Goal: Task Accomplishment & Management: Manage account settings

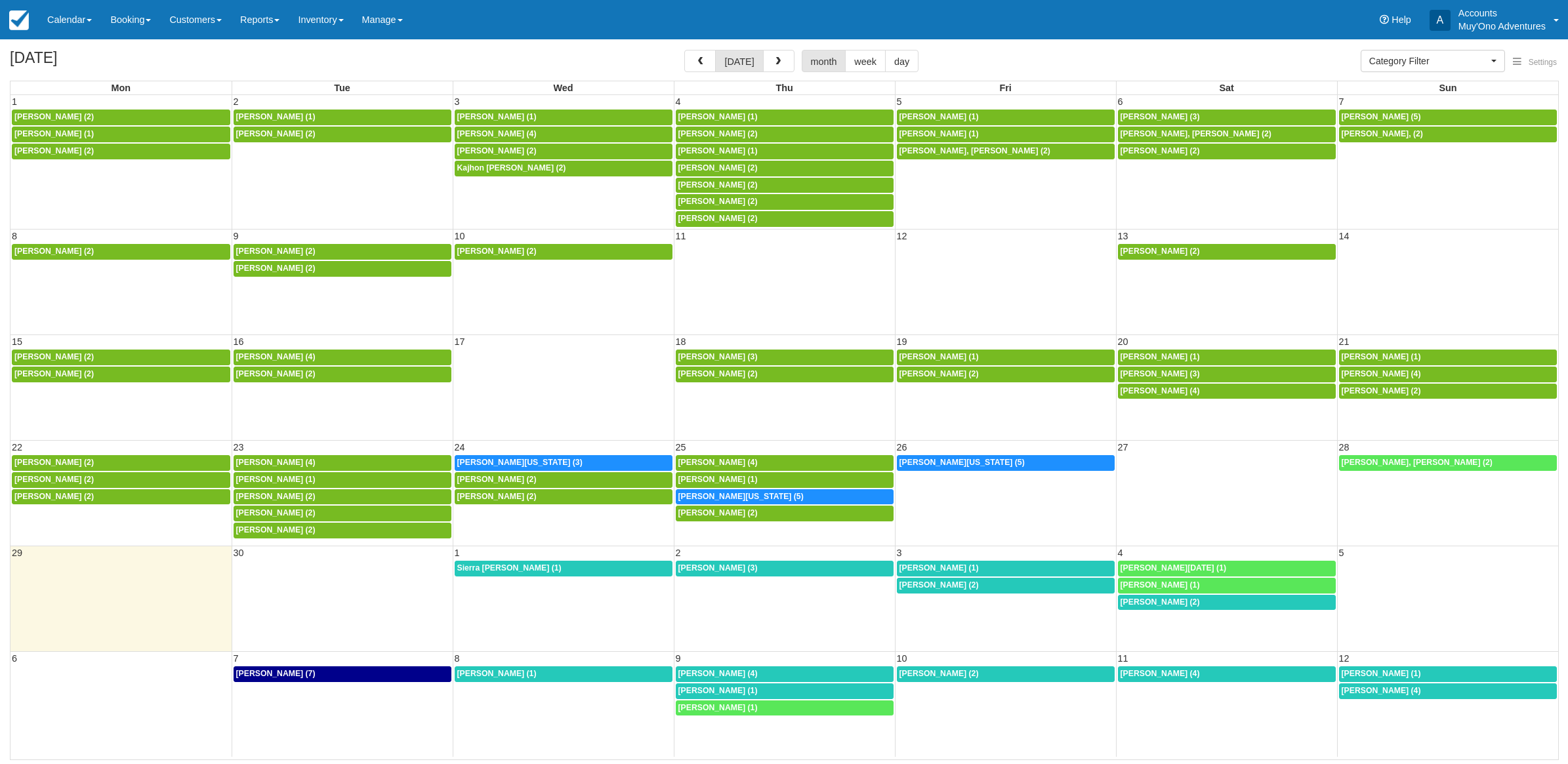
select select
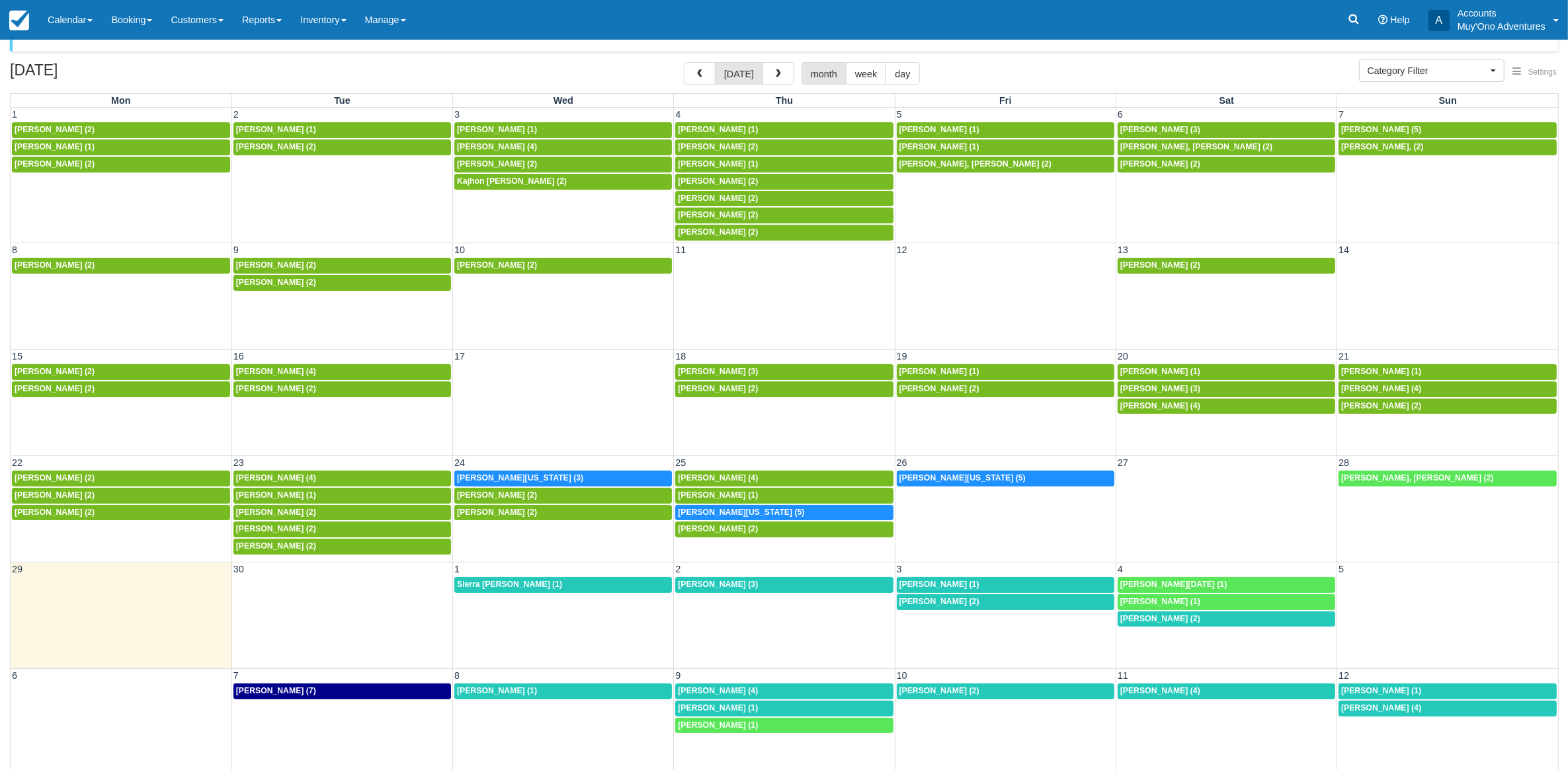
scroll to position [42, 0]
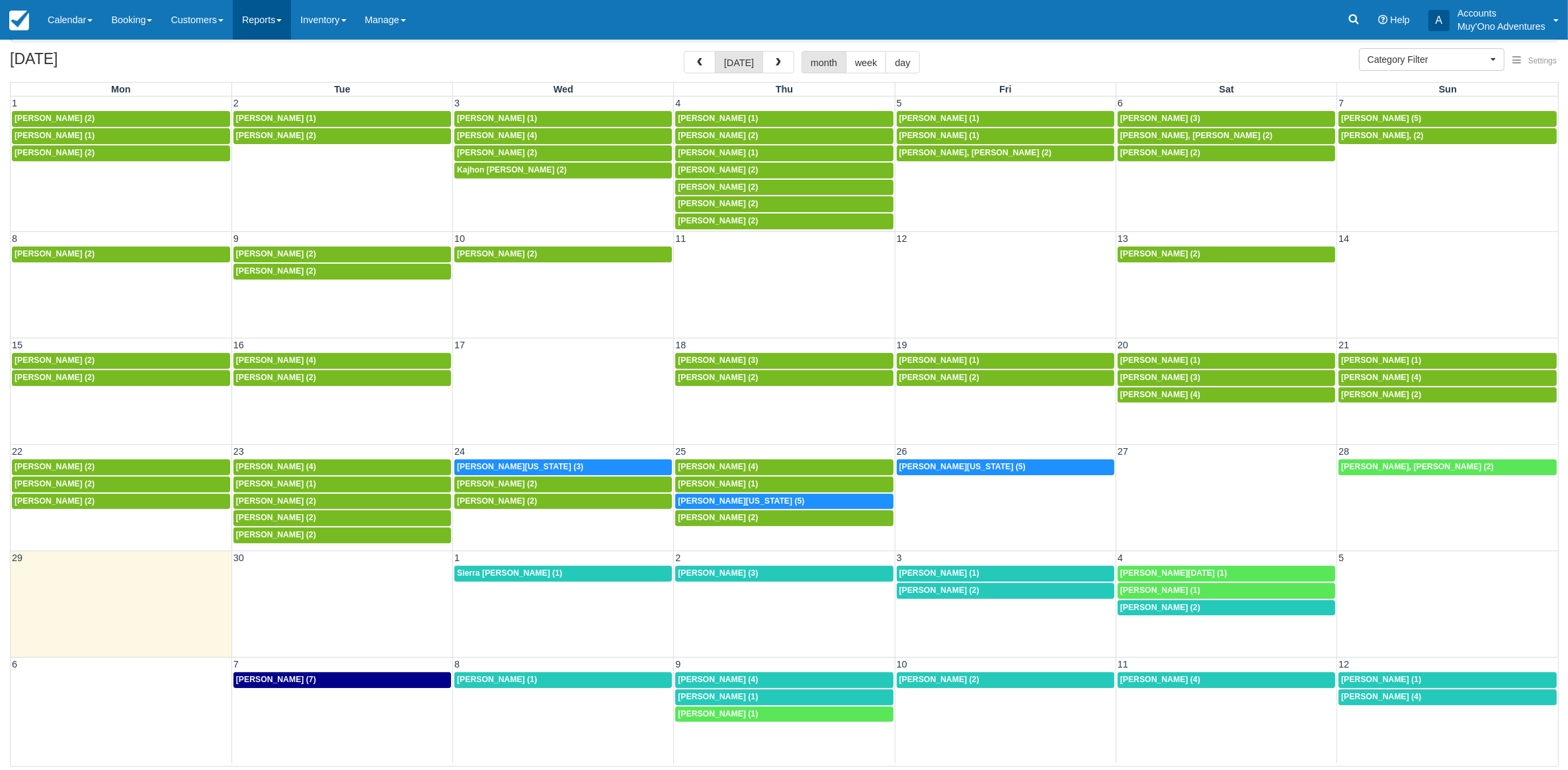
click at [276, 20] on link "Reports" at bounding box center [262, 19] width 58 height 40
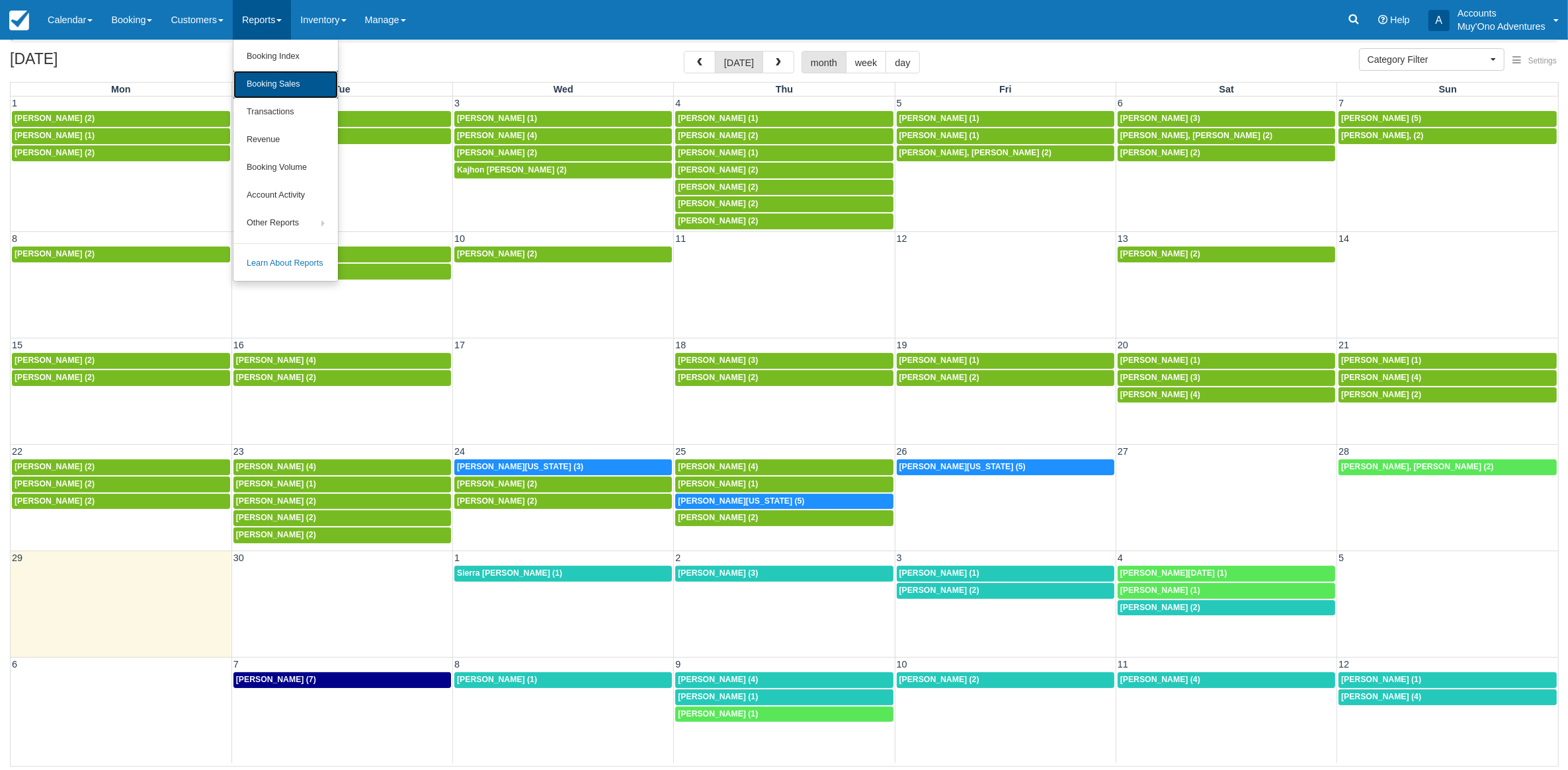
click at [281, 73] on link "Booking Sales" at bounding box center [285, 84] width 104 height 28
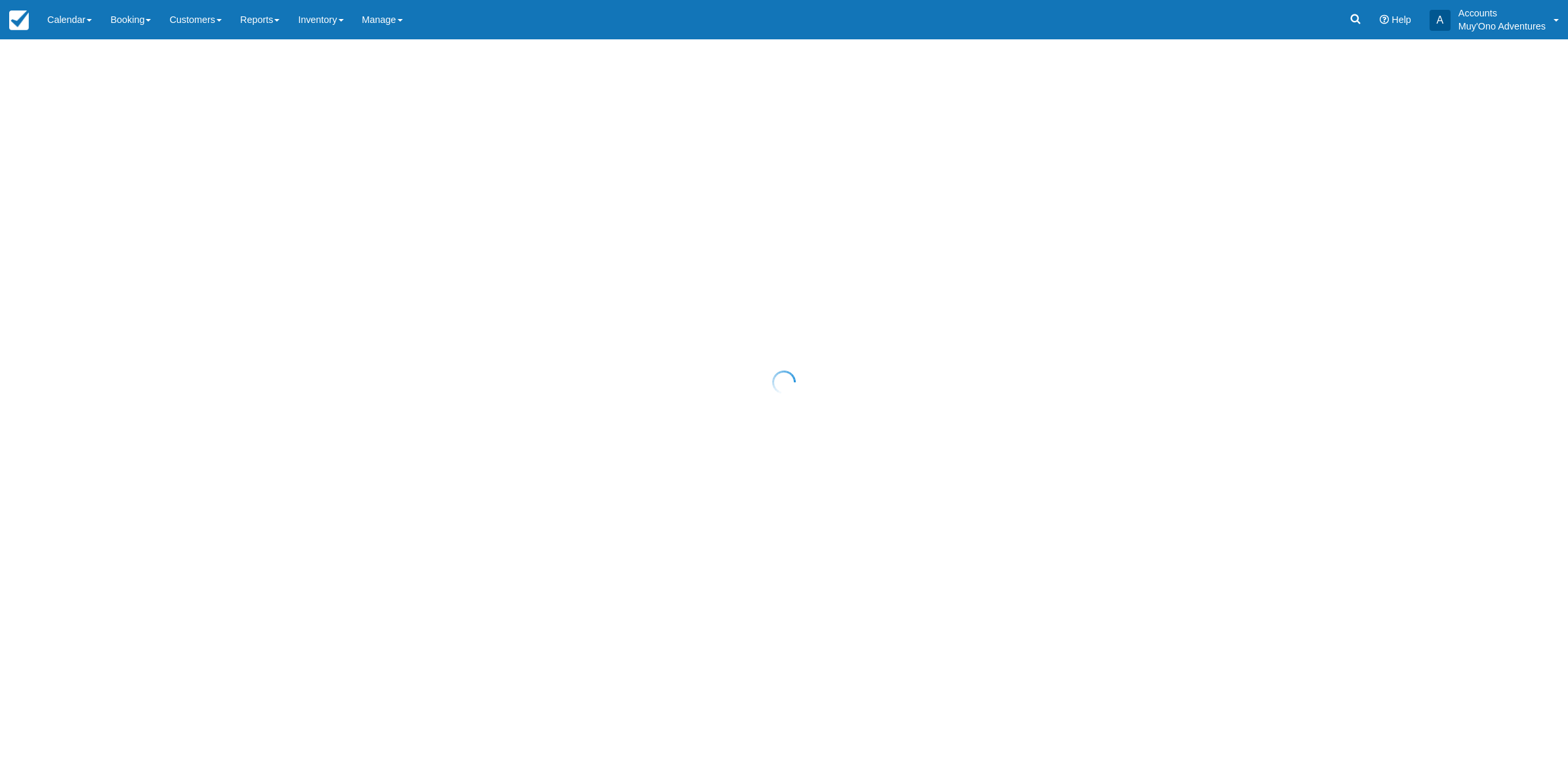
select select "20"
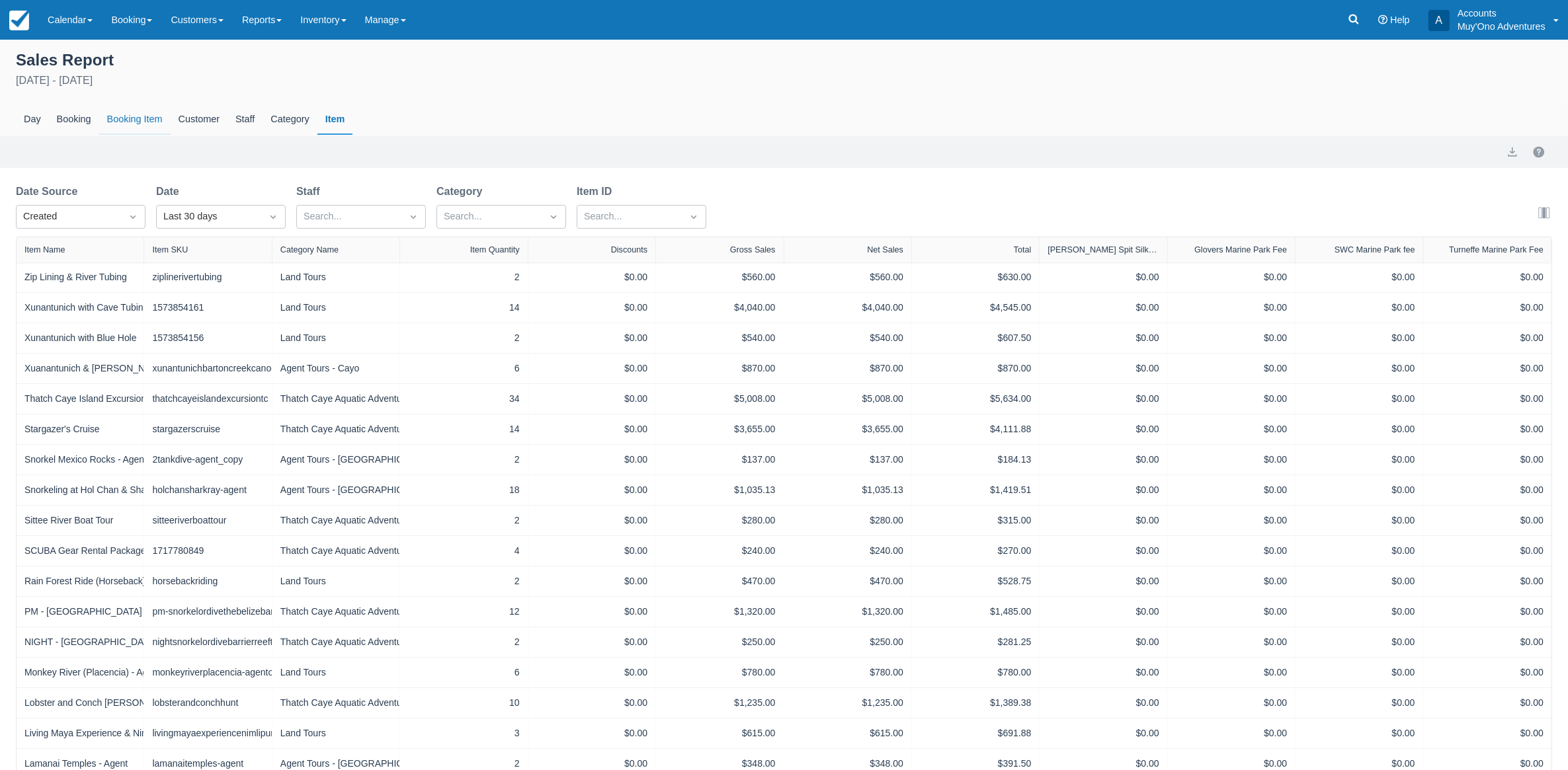
click at [137, 121] on div "Booking Item" at bounding box center [134, 119] width 71 height 30
select select "20"
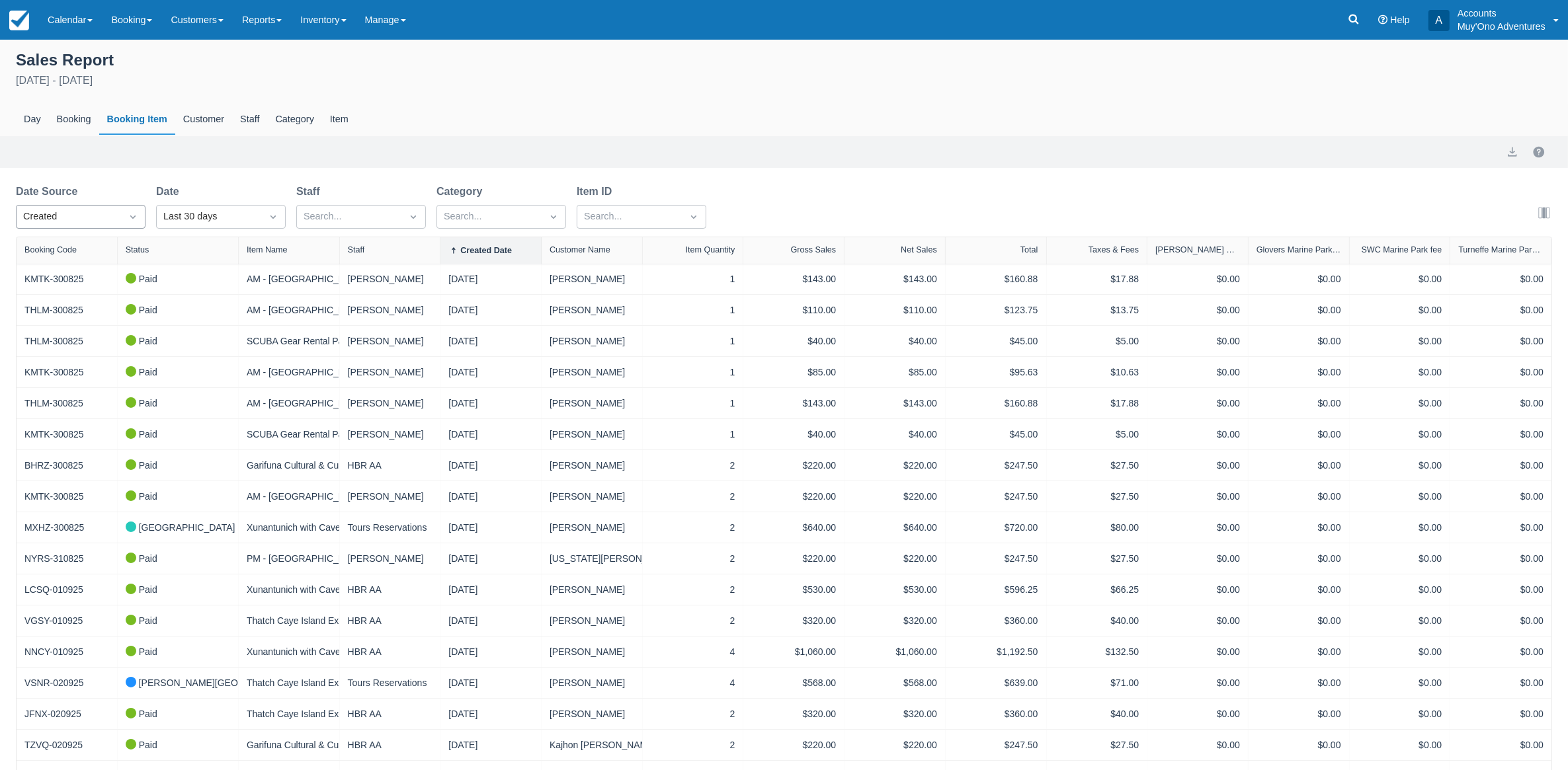
click at [129, 213] on icon "Dropdown icon" at bounding box center [133, 217] width 13 height 13
click at [45, 278] on div "Start" at bounding box center [80, 275] width 129 height 26
select select "20"
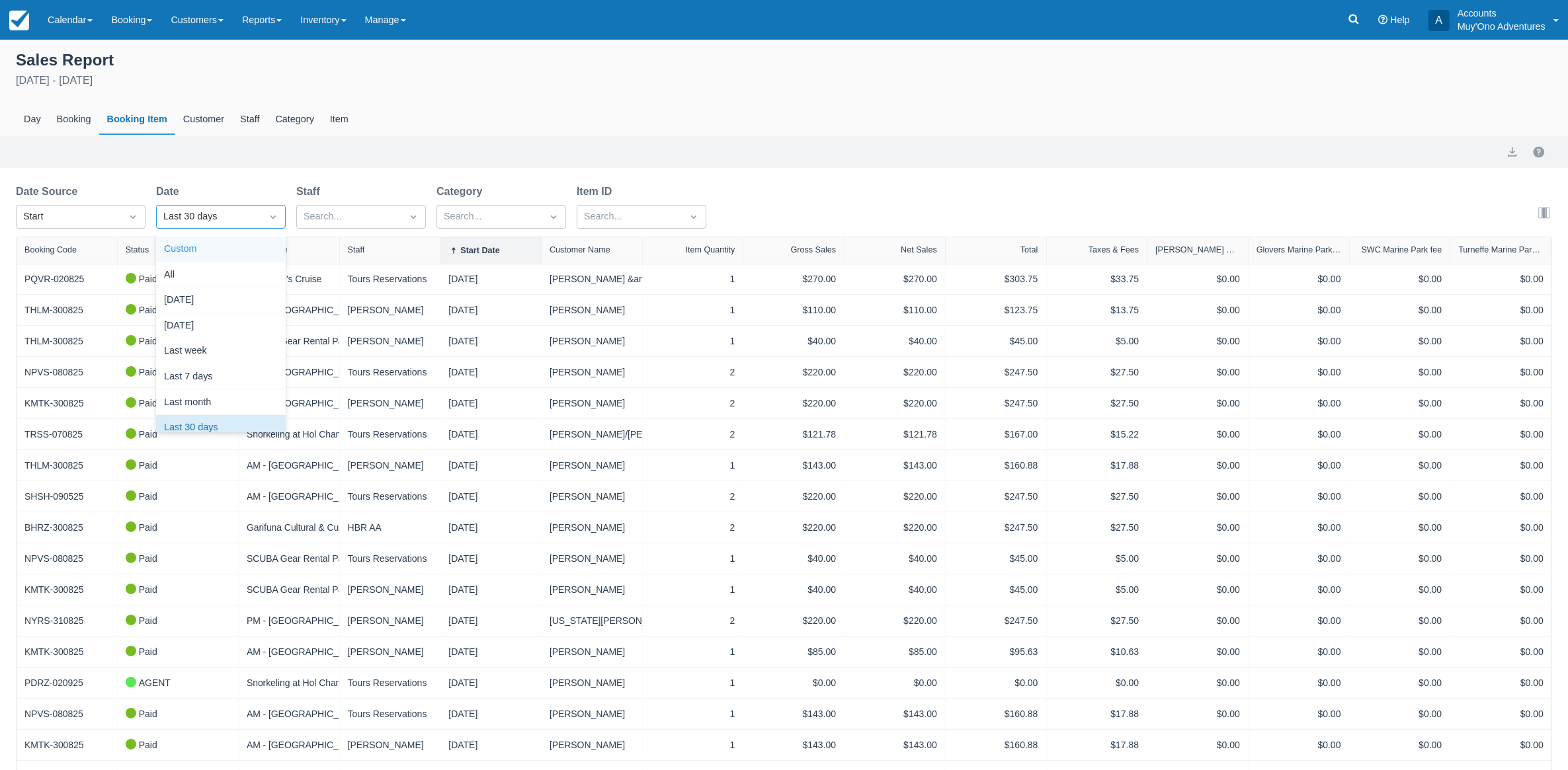
click at [275, 218] on icon "Dropdown icon" at bounding box center [273, 217] width 13 height 13
select select "20"
click at [269, 217] on icon "Dropdown icon" at bounding box center [273, 217] width 13 height 13
click at [220, 245] on div "Custom" at bounding box center [221, 249] width 129 height 26
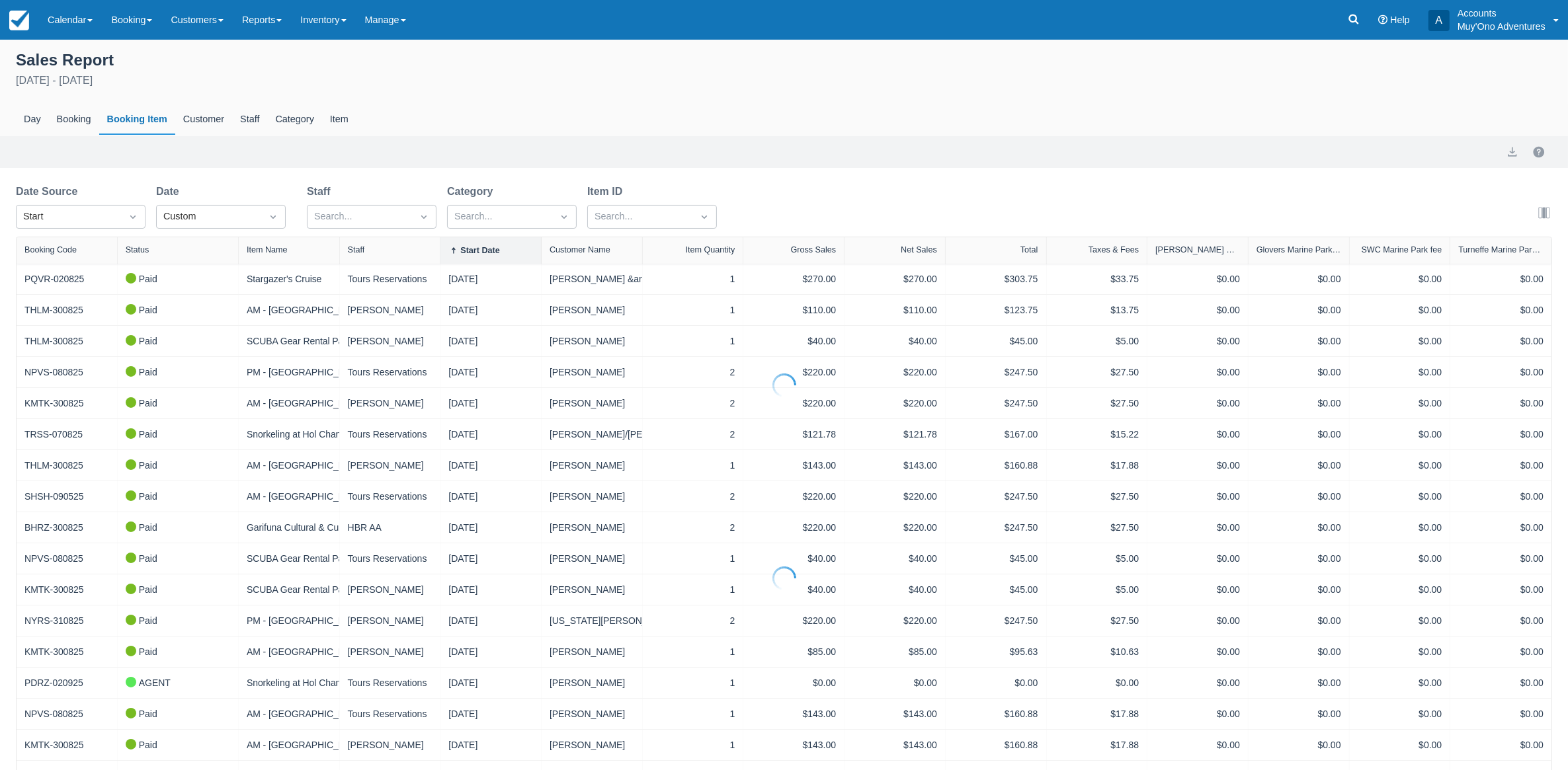
select select "20"
click at [480, 222] on icon "Interact with the calendar and add the check-in date for your trip." at bounding box center [476, 218] width 11 height 11
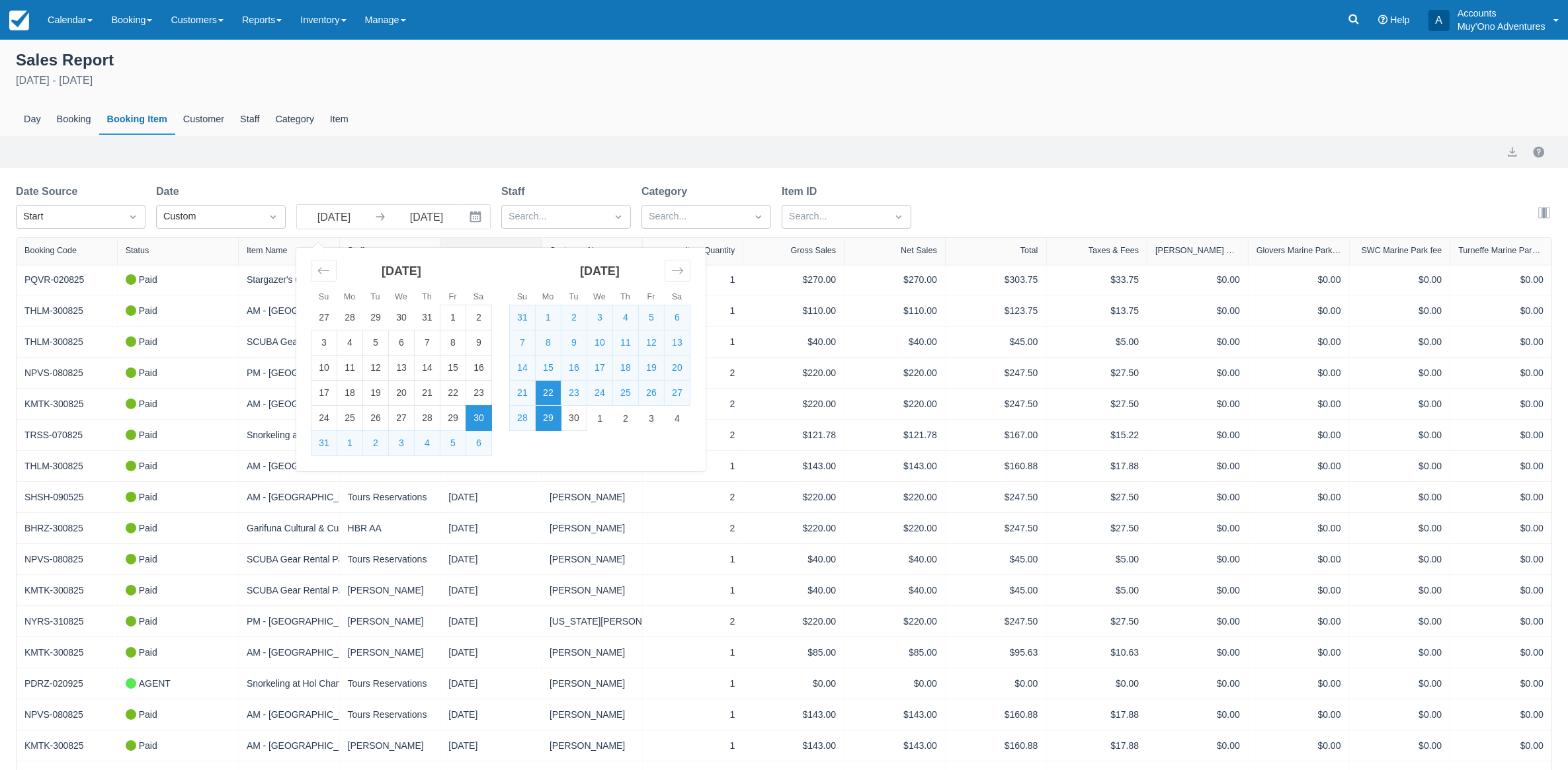
click at [538, 394] on td "22" at bounding box center [548, 393] width 26 height 25
type input "09/22/25"
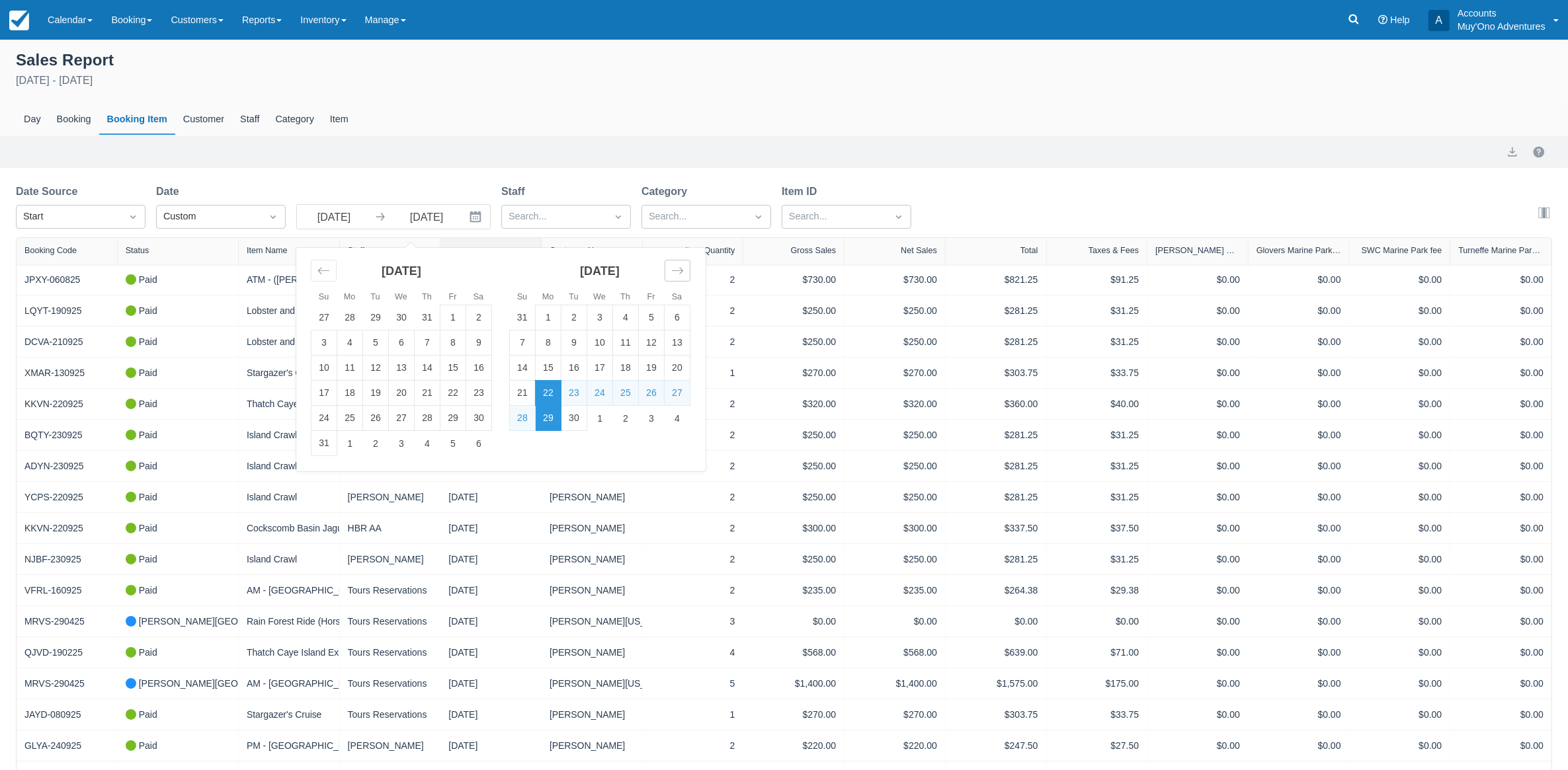
click at [668, 279] on div "Move forward to switch to the next month." at bounding box center [678, 271] width 26 height 22
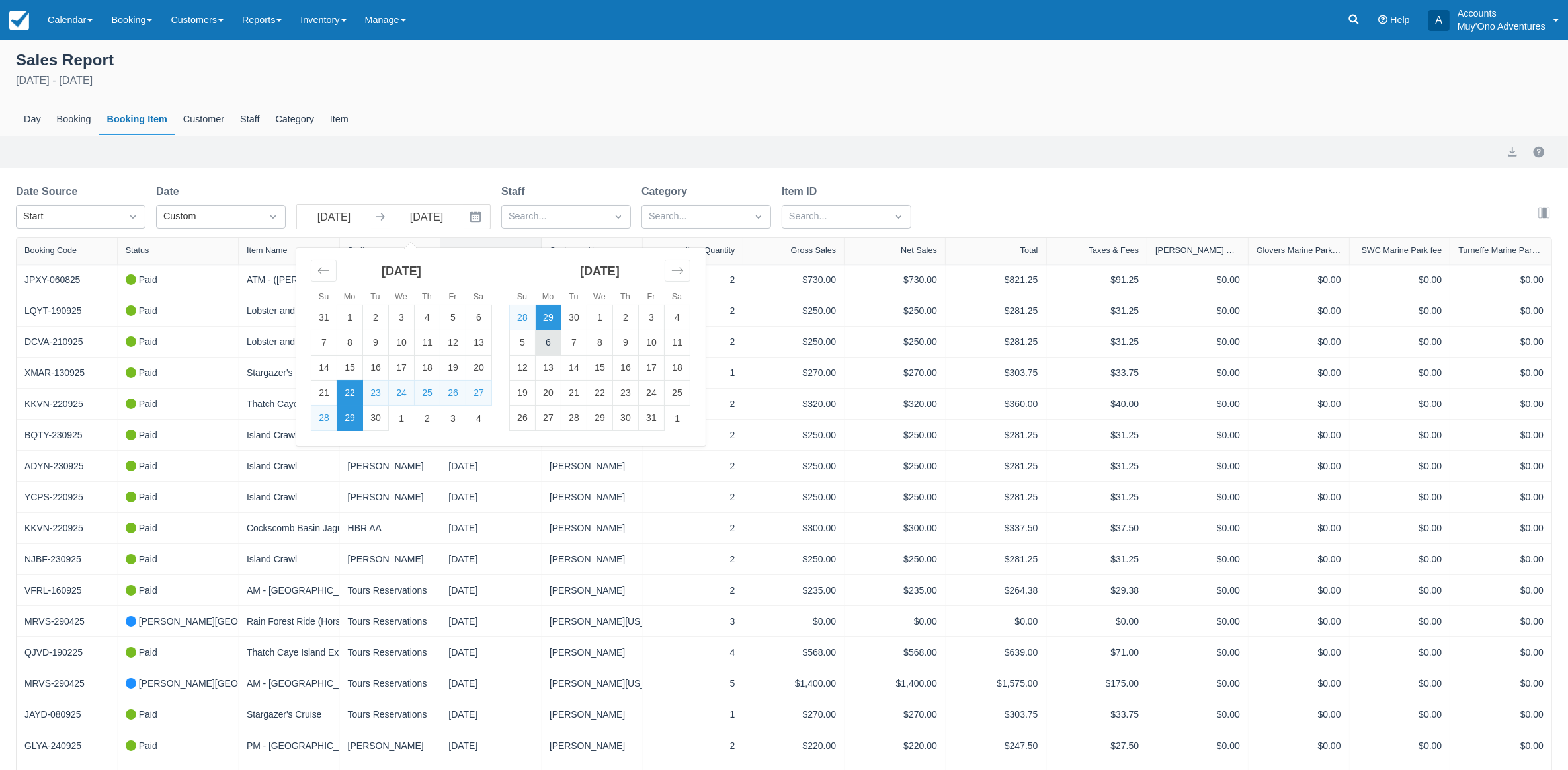
click at [540, 339] on td "6" at bounding box center [548, 343] width 26 height 25
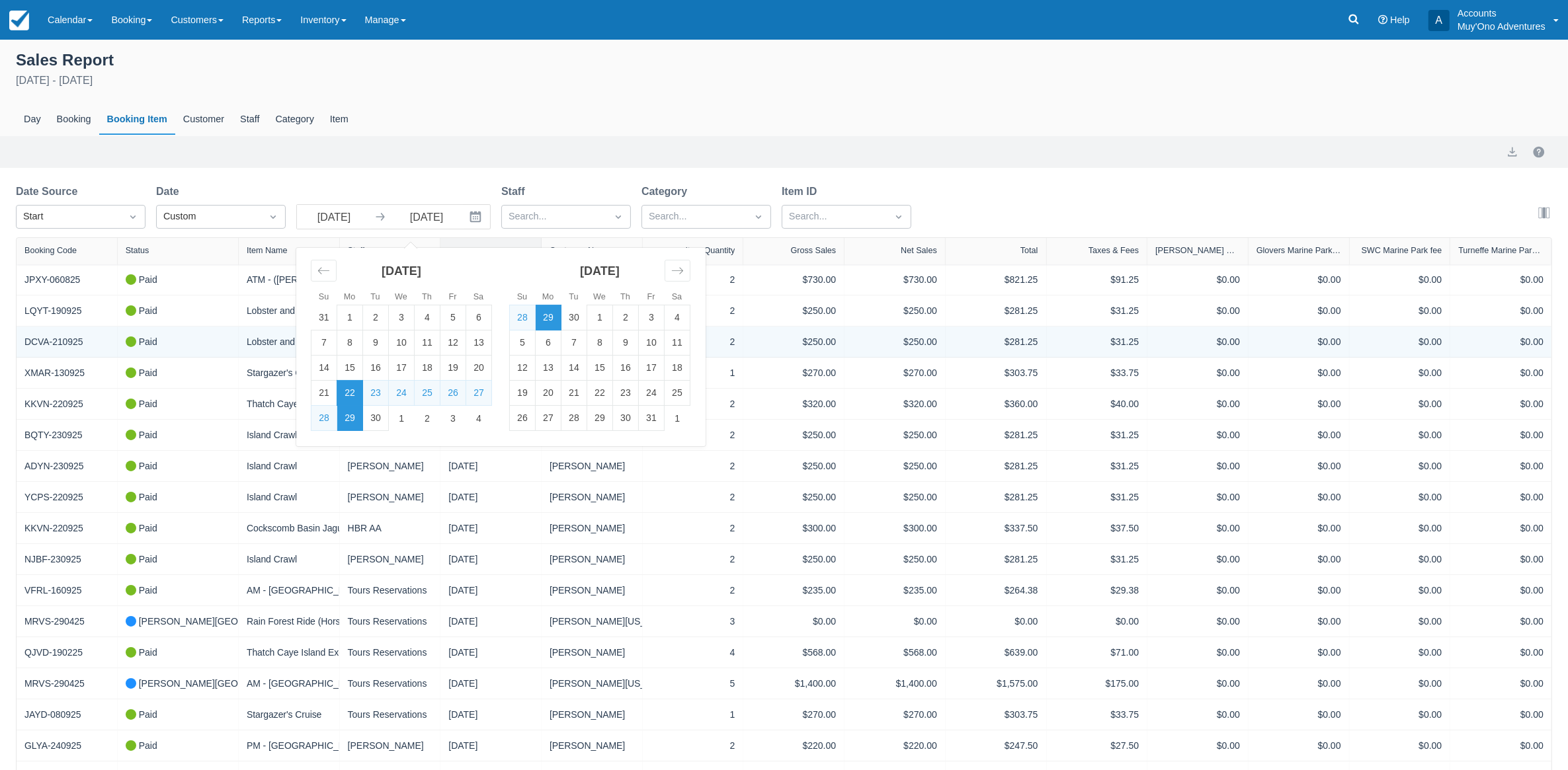
type input "10/06/25"
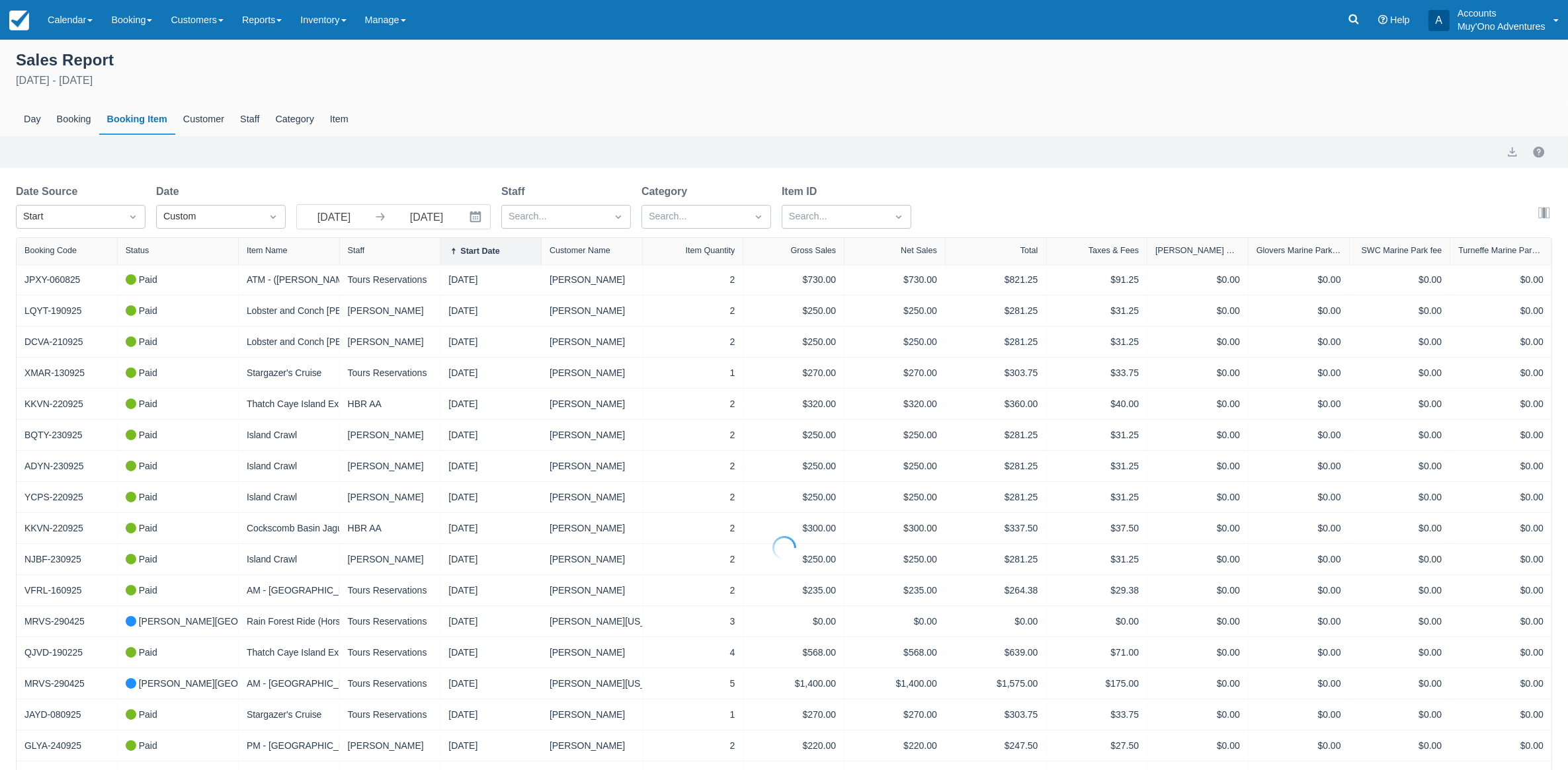
select select "20"
click at [1515, 157] on button "export" at bounding box center [1513, 152] width 16 height 16
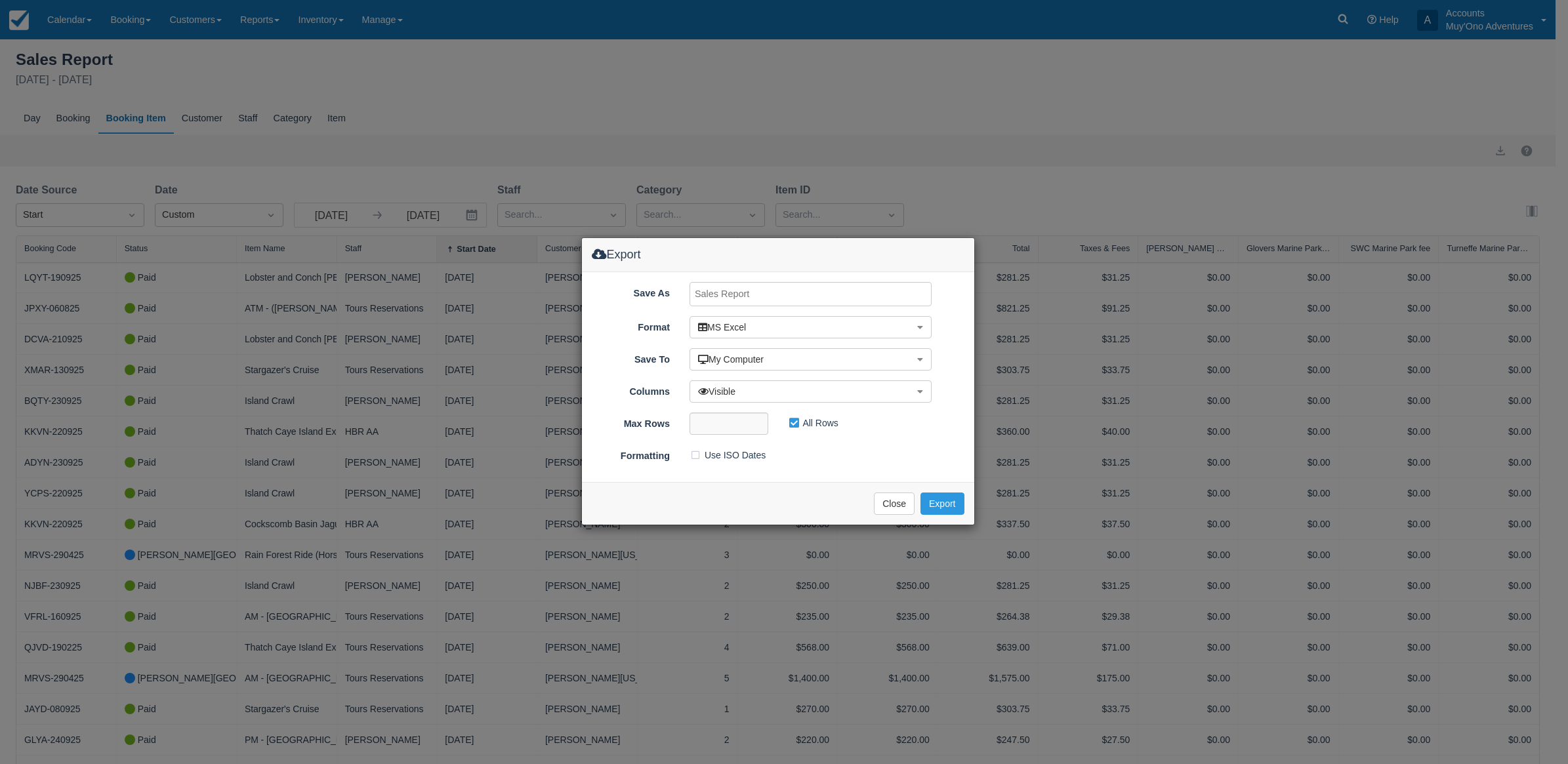
click at [758, 296] on input "Save As" at bounding box center [810, 294] width 242 height 24
type input "CF Tour Sep 22- Oct6,2025"
click at [939, 500] on button "Export" at bounding box center [942, 503] width 43 height 22
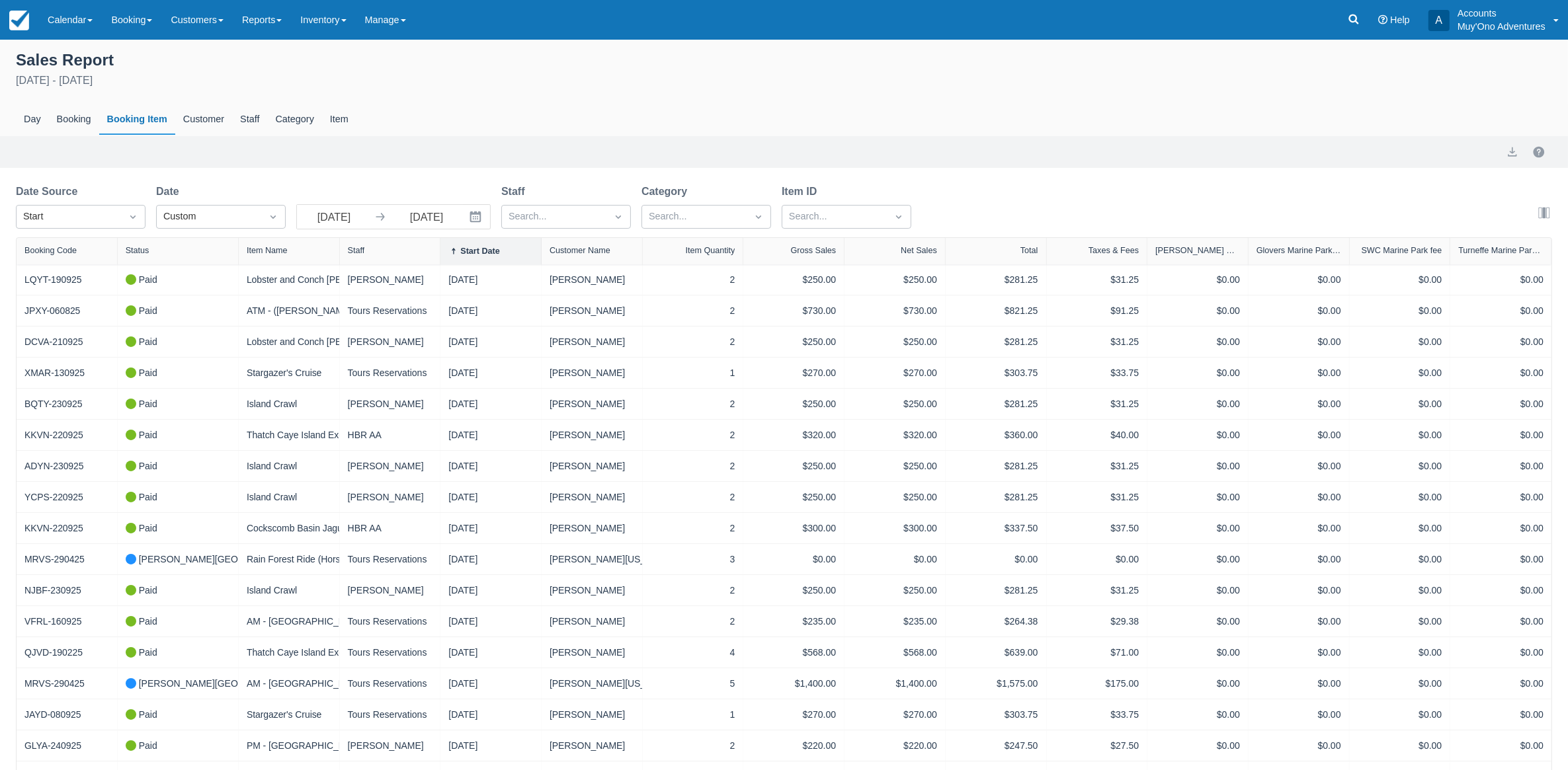
drag, startPoint x: 1357, startPoint y: 17, endPoint x: 1156, endPoint y: 5, distance: 201.4
click at [1357, 17] on icon at bounding box center [1355, 19] width 10 height 10
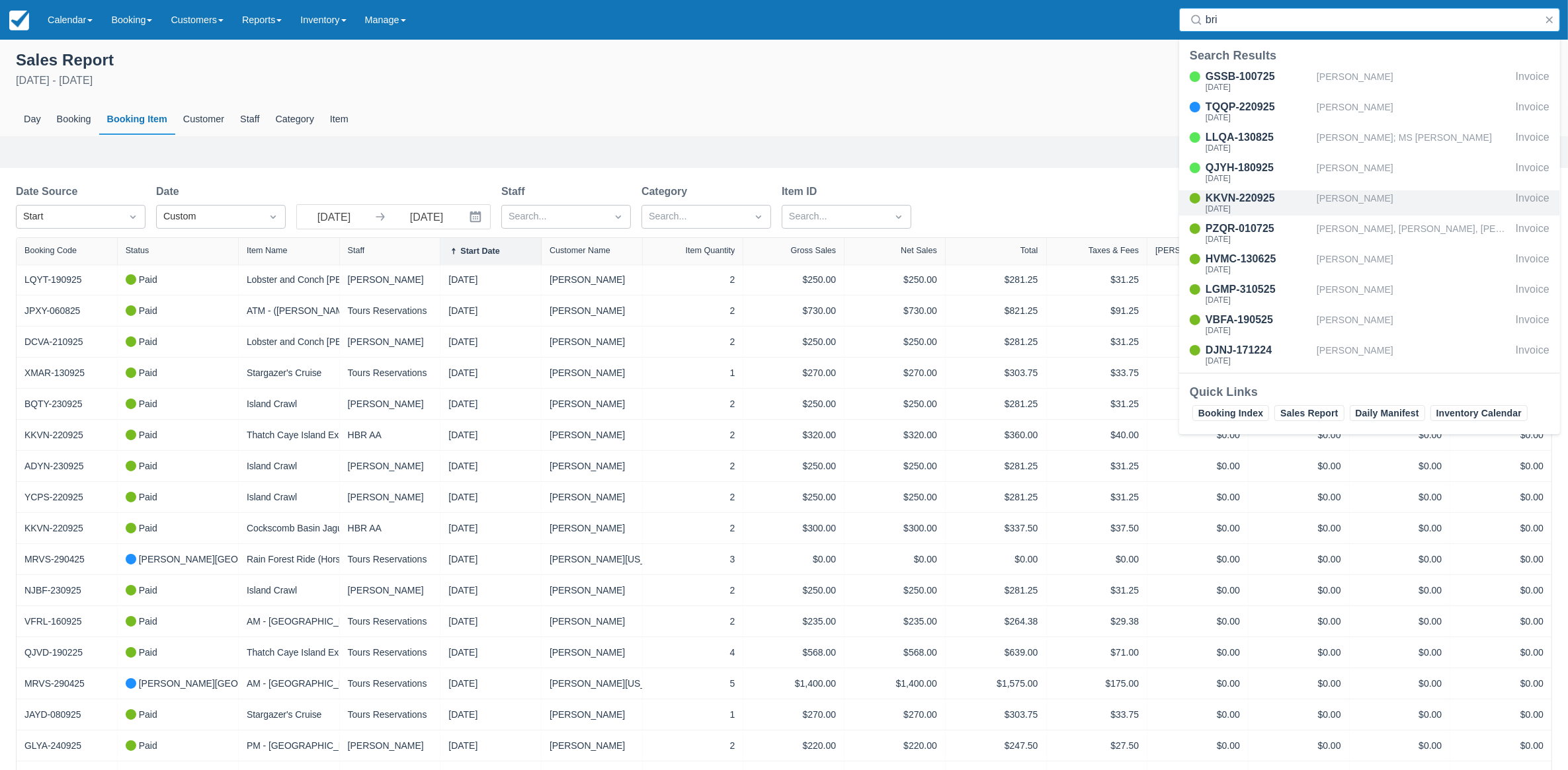
type input "bri"
click at [1255, 205] on div "Tue Sep 23, 2025" at bounding box center [1258, 208] width 106 height 8
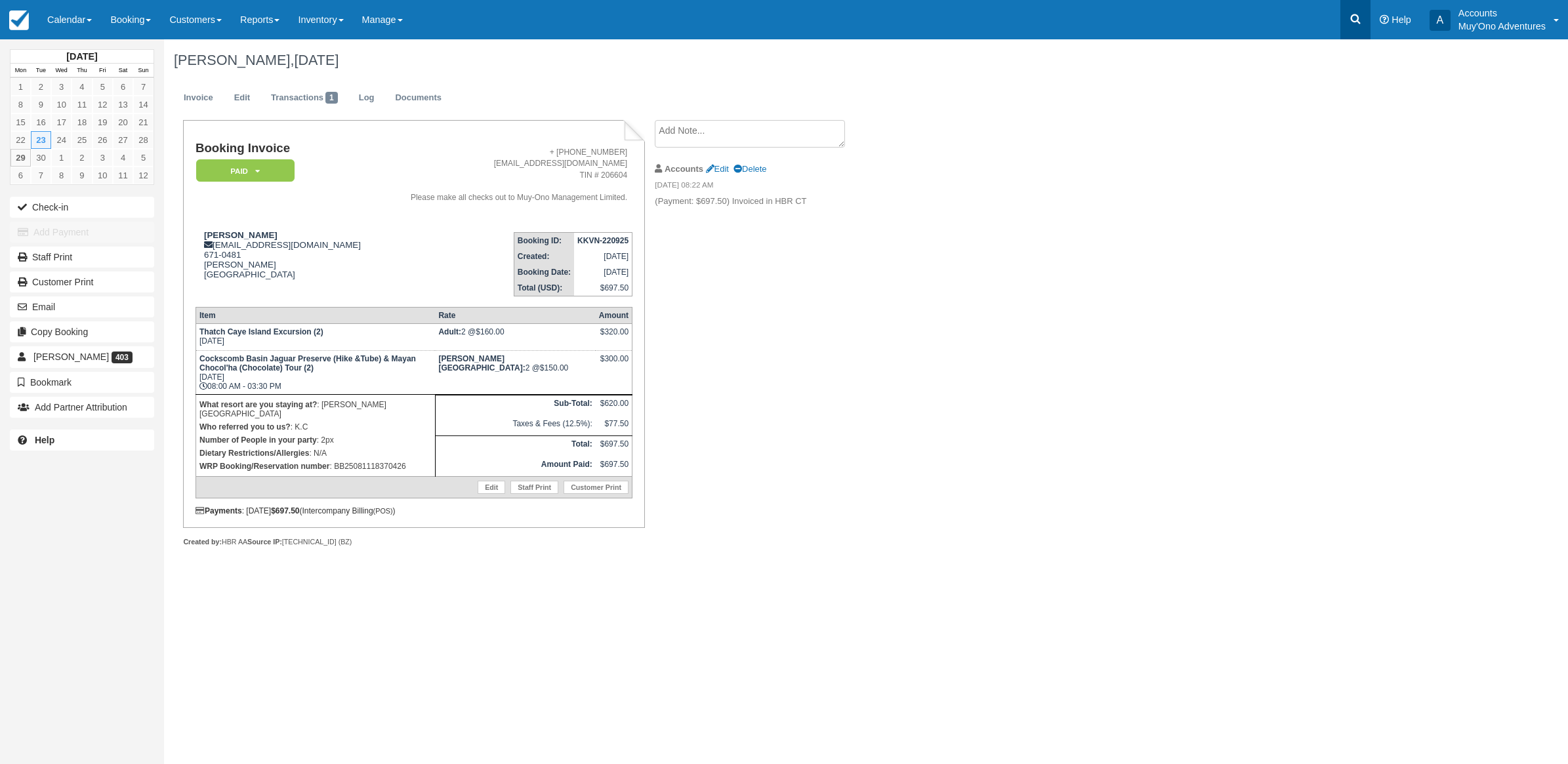
click at [1347, 21] on link at bounding box center [1355, 19] width 30 height 39
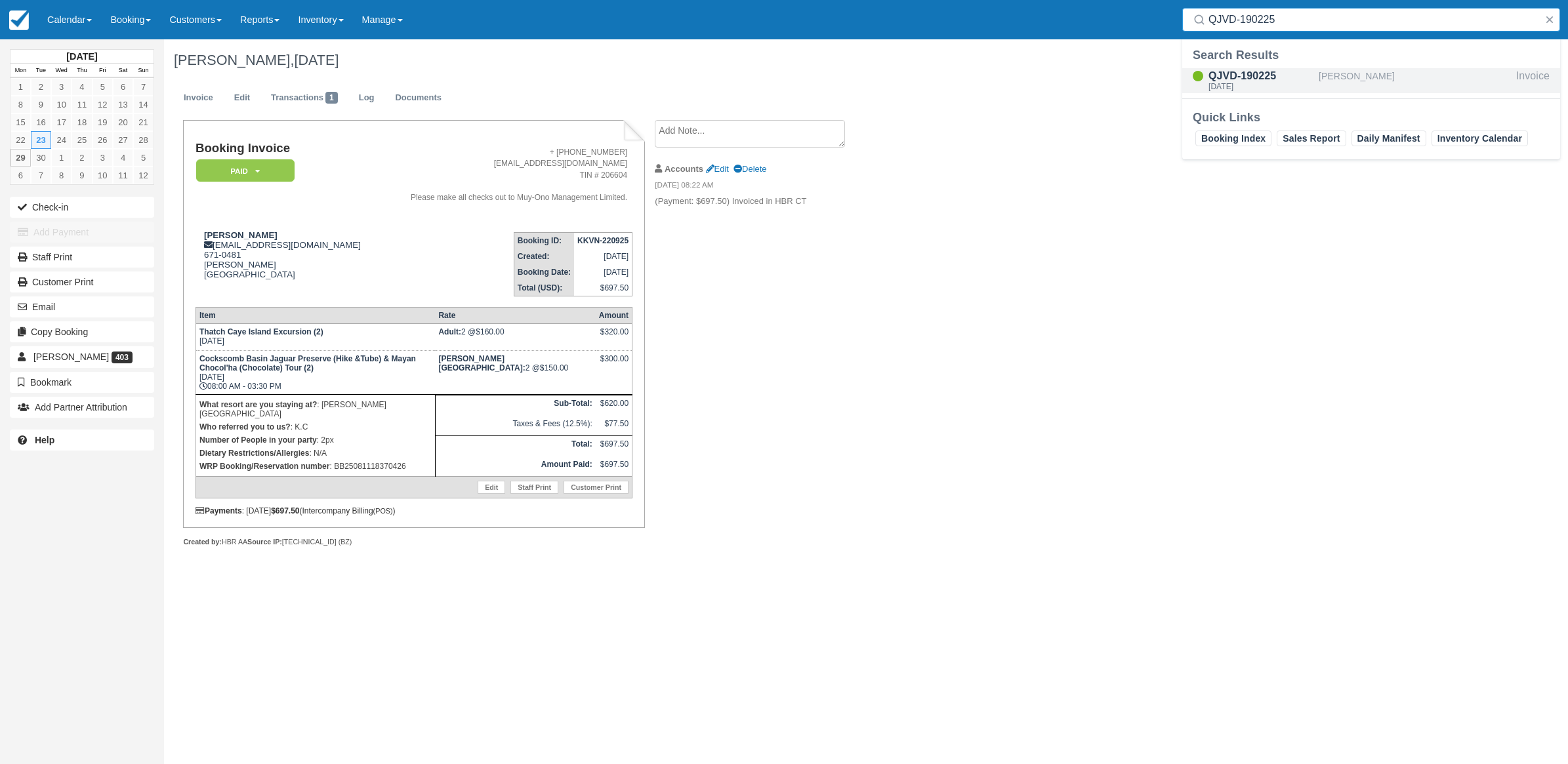
type input "QJVD-190225"
click at [1248, 76] on div "QJVD-190225" at bounding box center [1260, 76] width 105 height 16
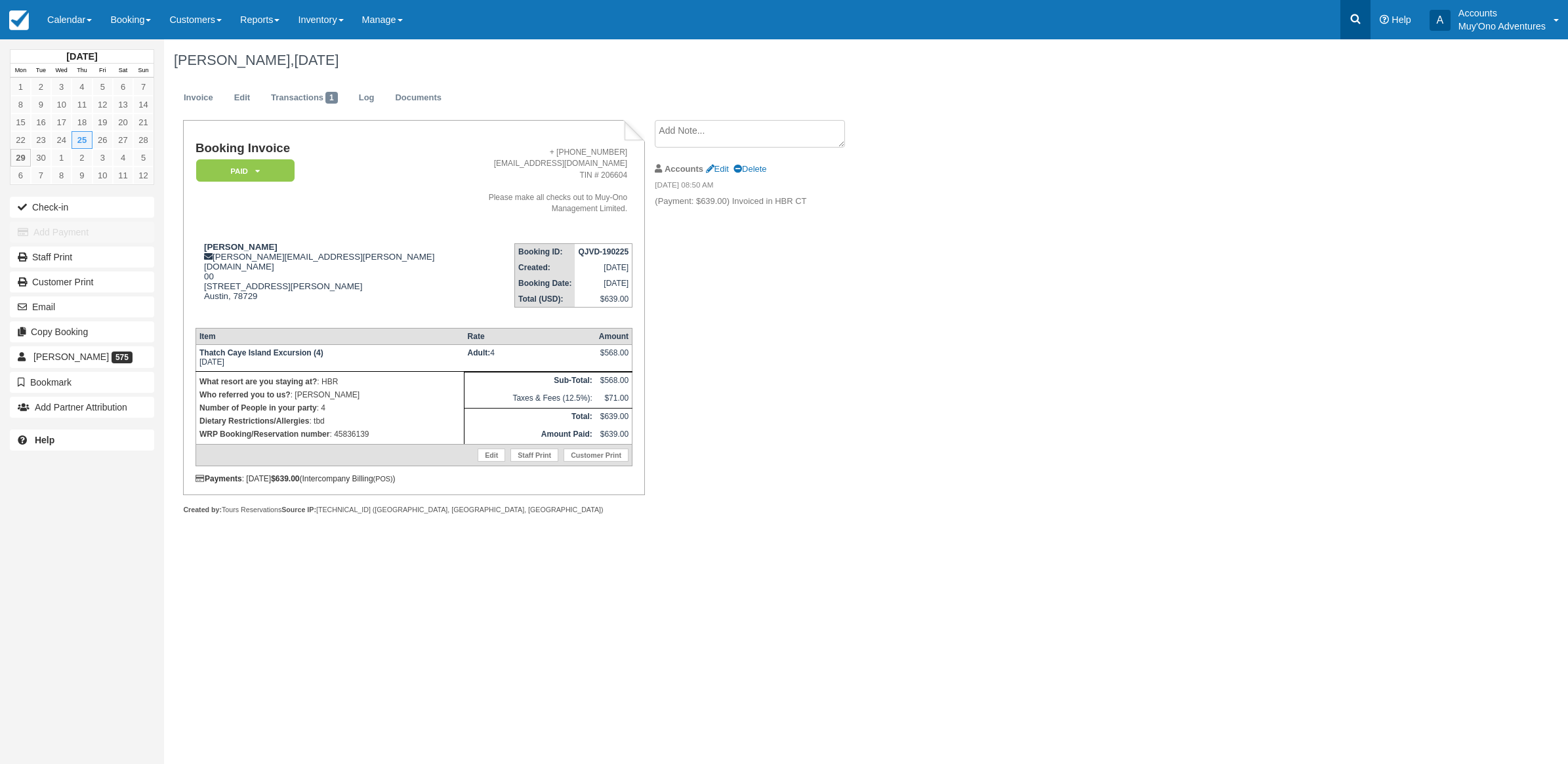
click at [1353, 21] on icon at bounding box center [1356, 19] width 10 height 10
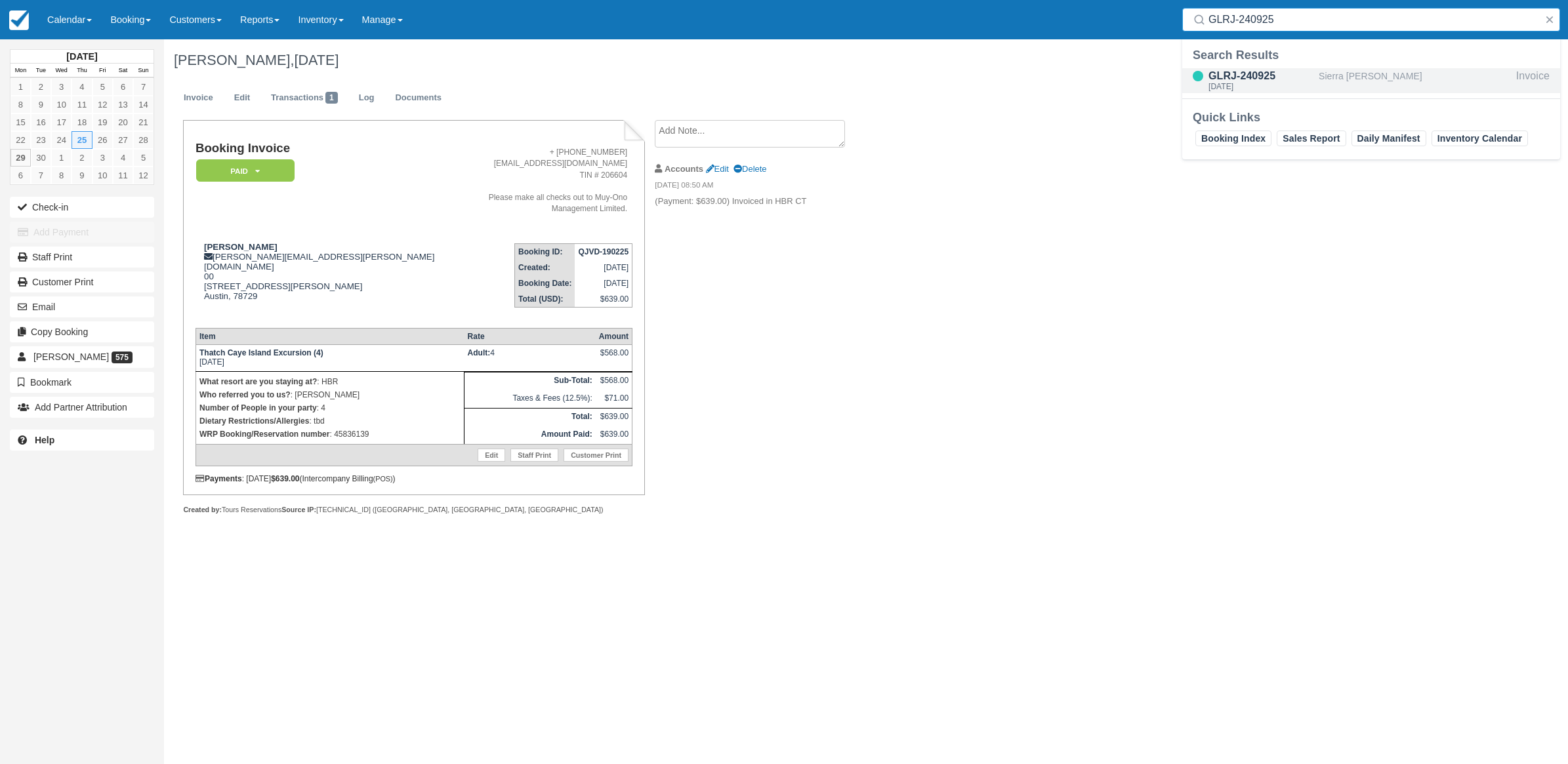
type input "GLRJ-240925"
click at [1241, 79] on div "GLRJ-240925" at bounding box center [1260, 76] width 105 height 16
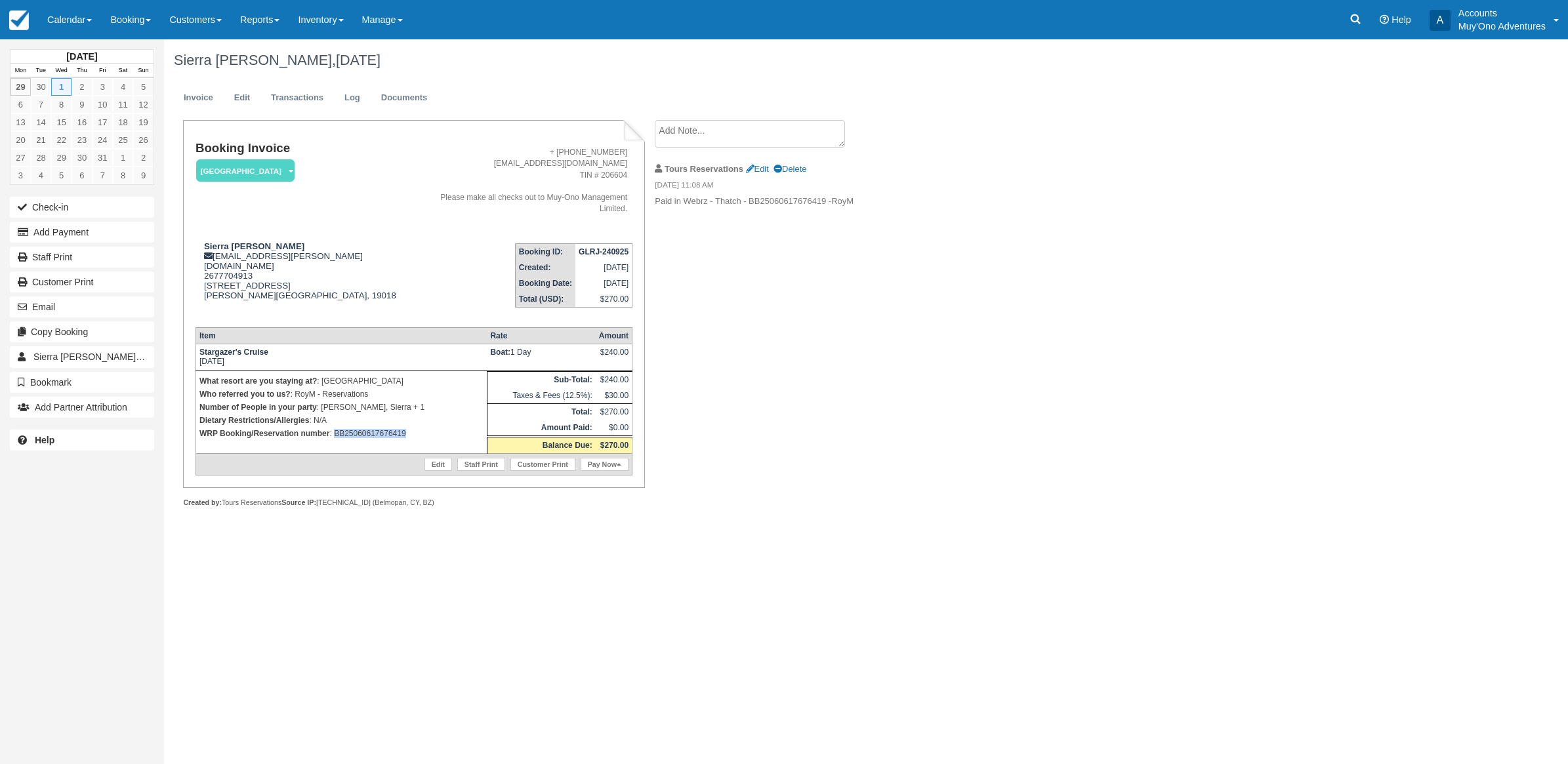
drag, startPoint x: 431, startPoint y: 418, endPoint x: 334, endPoint y: 423, distance: 97.1
click at [334, 423] on td "What resort are you staying at? : Thatch Caye Resort Who referred you to us? : …" at bounding box center [341, 413] width 292 height 83
click at [1360, 21] on icon at bounding box center [1355, 19] width 13 height 13
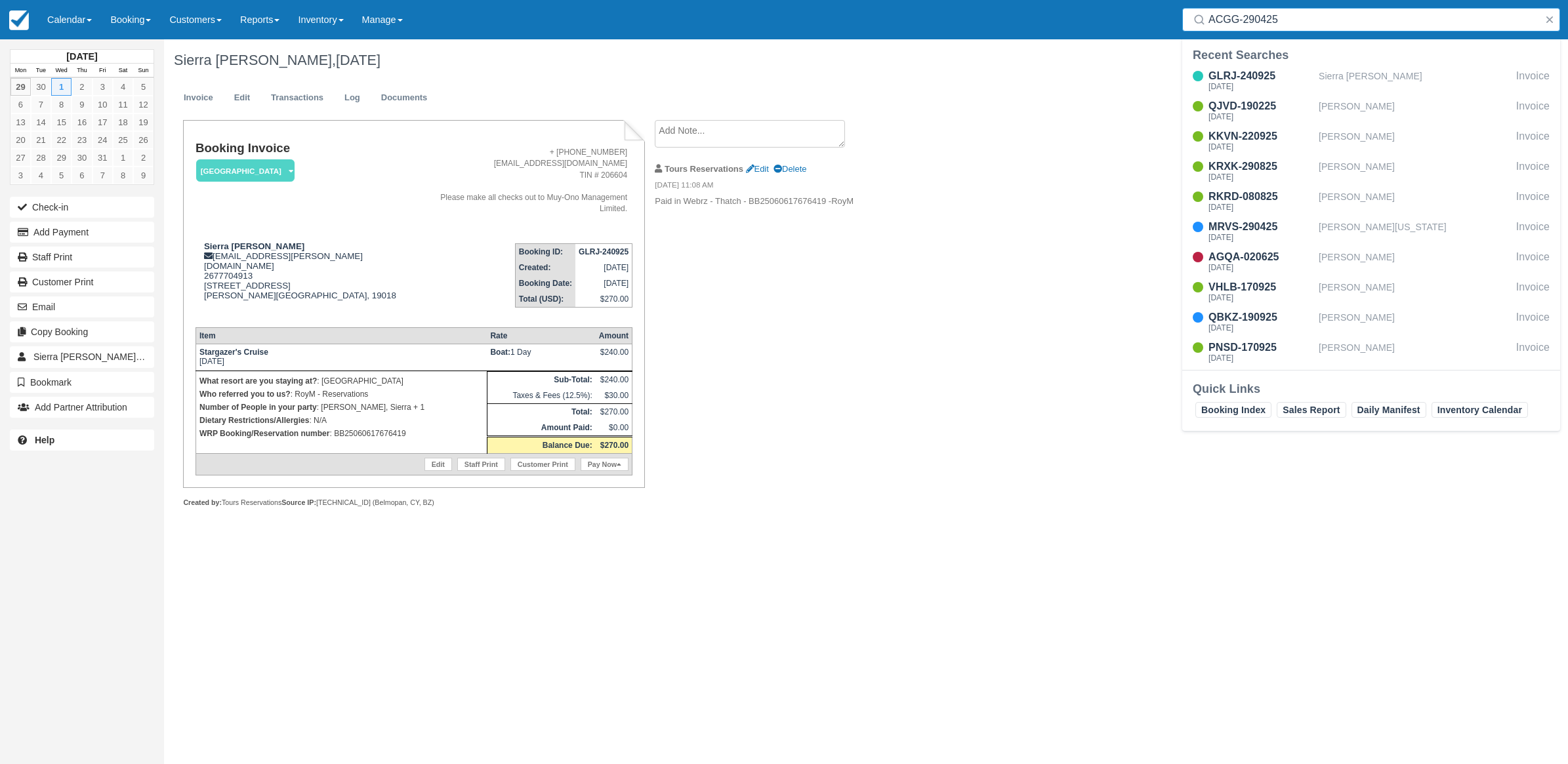
type input "ACGG-290425"
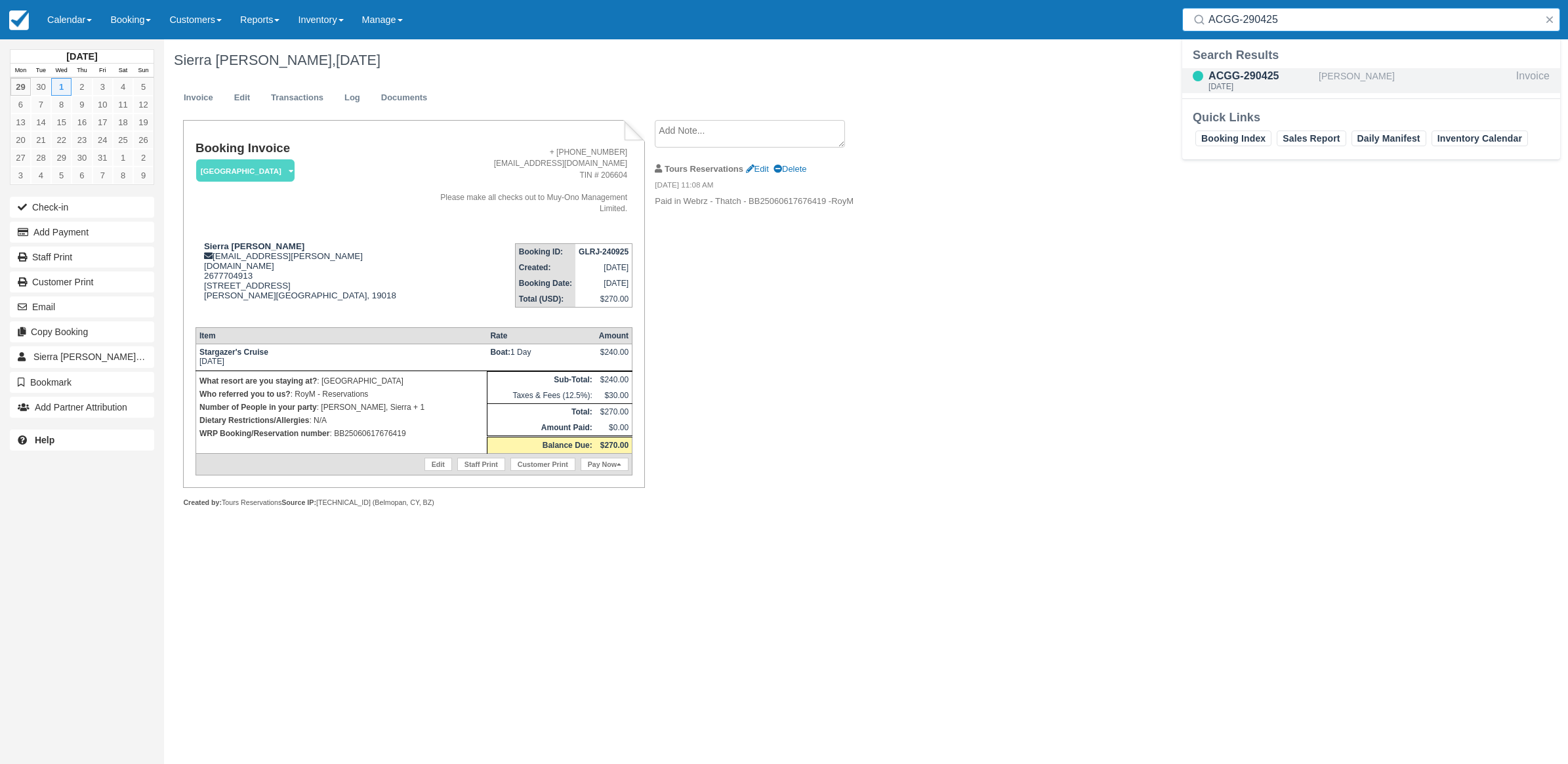
click at [1278, 77] on div "ACGG-290425" at bounding box center [1260, 76] width 105 height 16
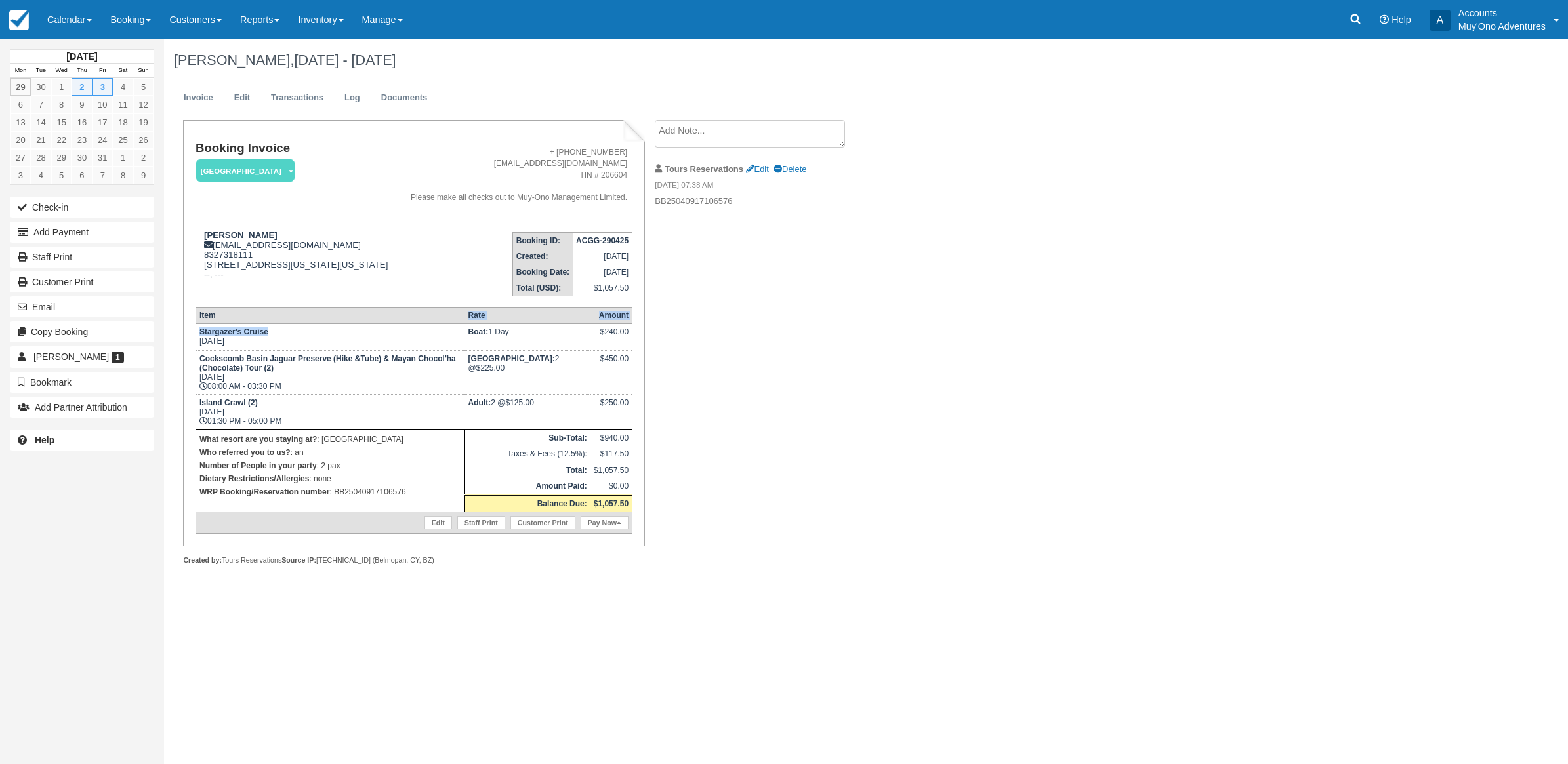
drag, startPoint x: 364, startPoint y: 336, endPoint x: 307, endPoint y: 354, distance: 59.8
click at [307, 354] on table "Item Rate Amount Stargazer's Cruise Thu Oct 2, 2025 Boat: 1 Day $240.00 Cocksco…" at bounding box center [413, 420] width 437 height 227
click at [1343, 29] on link at bounding box center [1355, 19] width 30 height 39
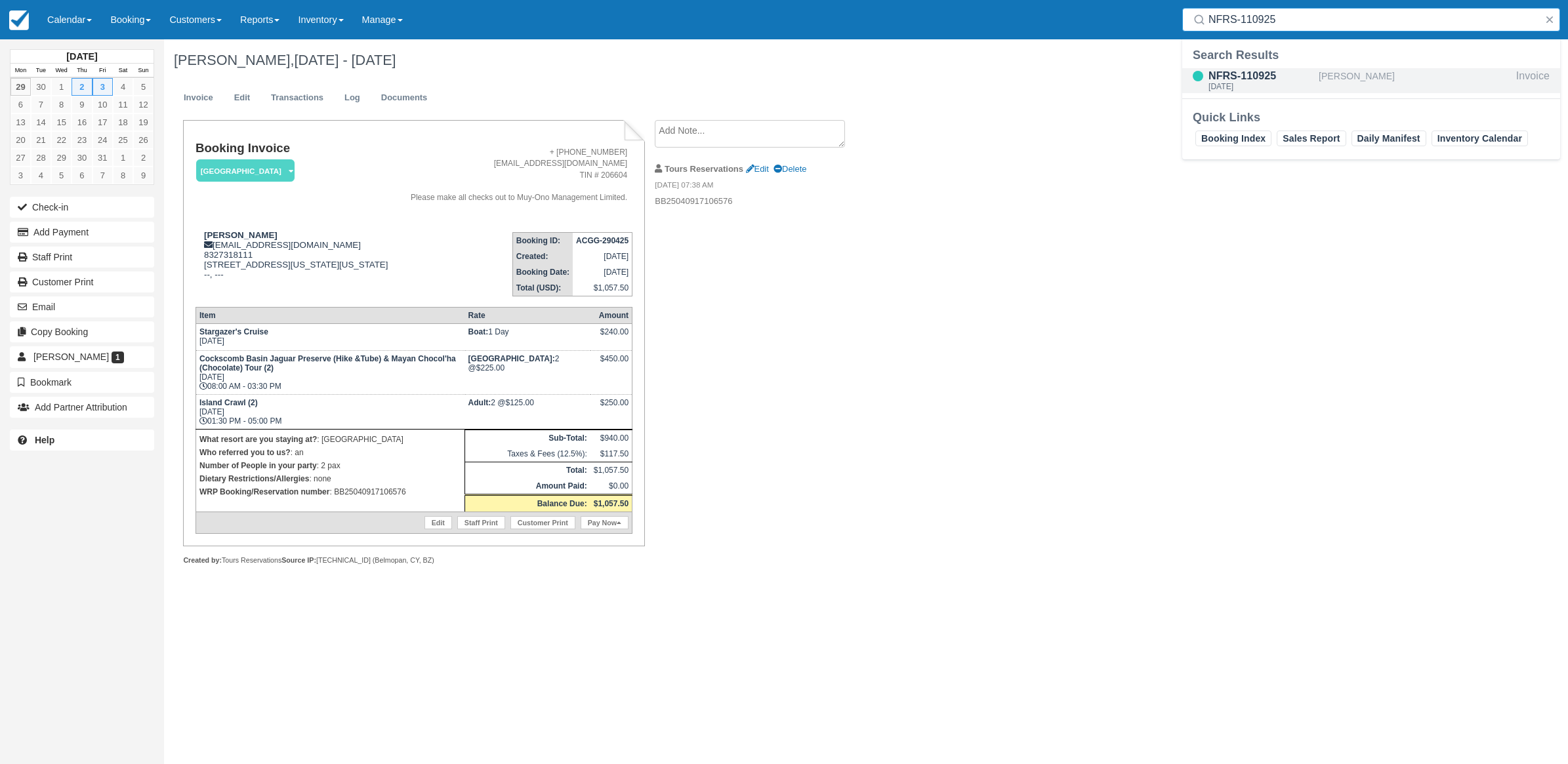
type input "NFRS-110925"
click at [1294, 77] on div "NFRS-110925" at bounding box center [1260, 76] width 105 height 16
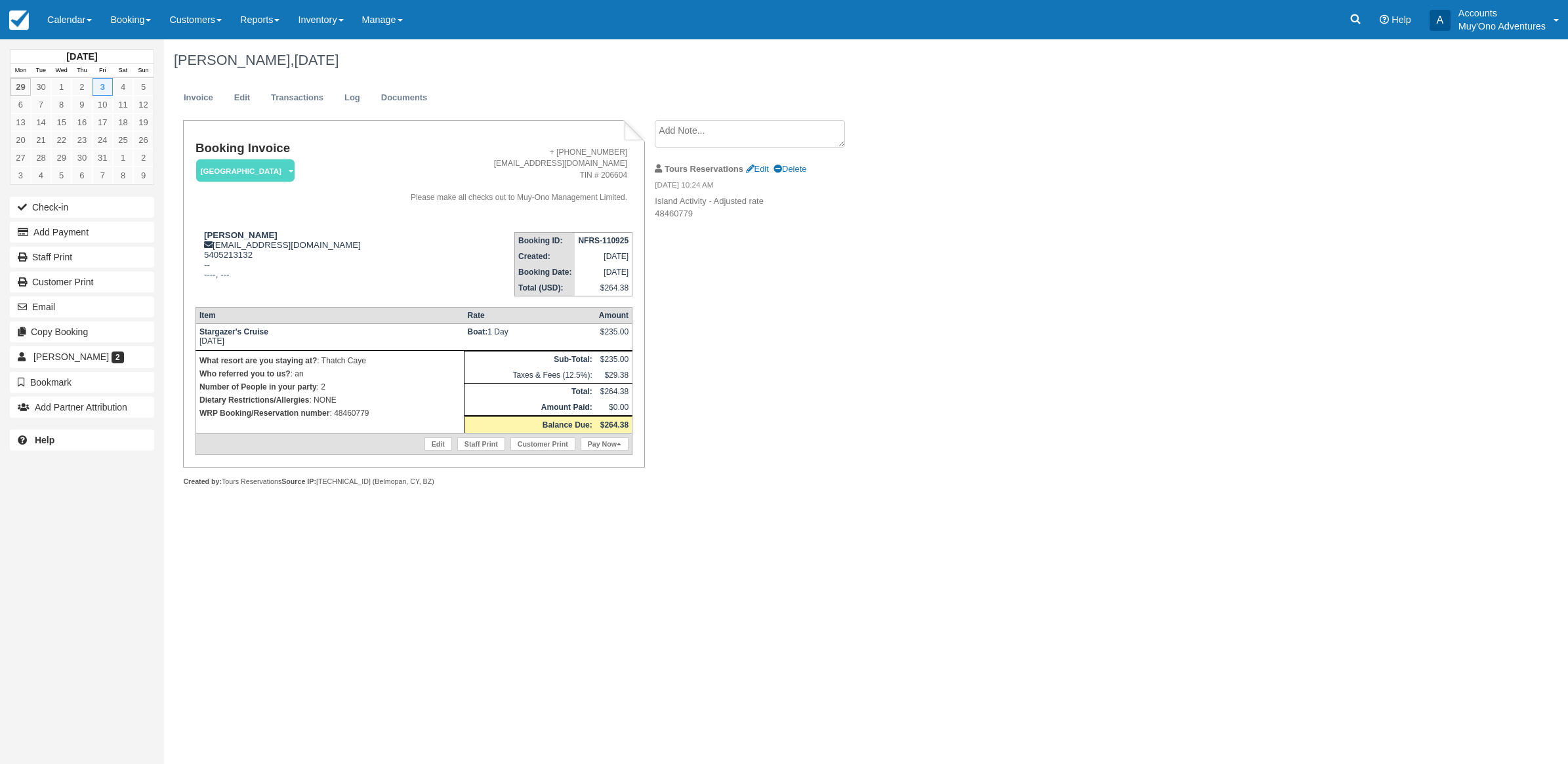
drag, startPoint x: 382, startPoint y: 408, endPoint x: 349, endPoint y: 411, distance: 33.1
click at [334, 415] on p "WRP Booking/Reservation number : 48460779" at bounding box center [330, 413] width 261 height 13
click at [1358, 19] on icon at bounding box center [1356, 19] width 10 height 10
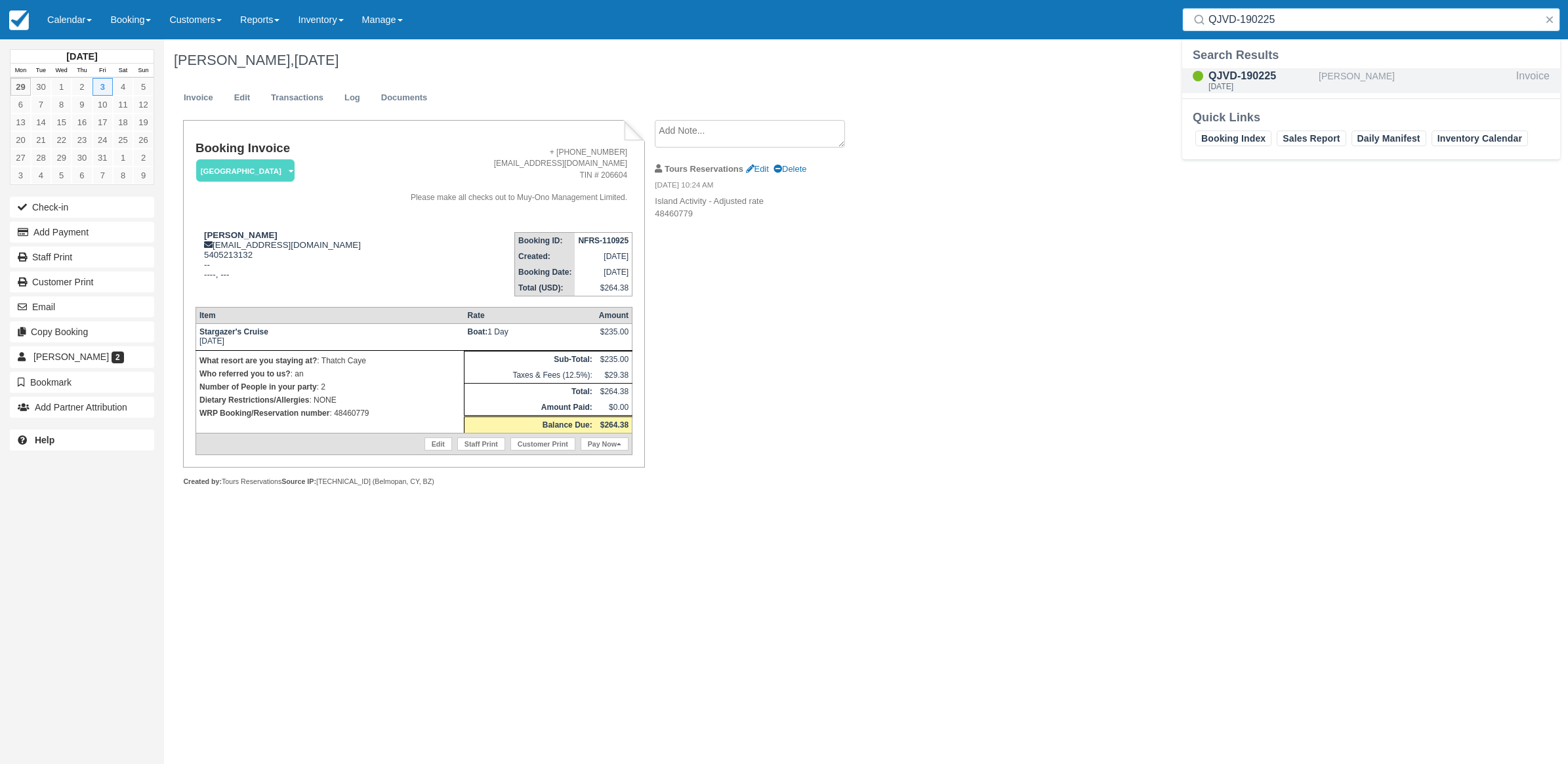
type input "QJVD-190225"
click at [1284, 74] on div "QJVD-190225" at bounding box center [1260, 76] width 105 height 16
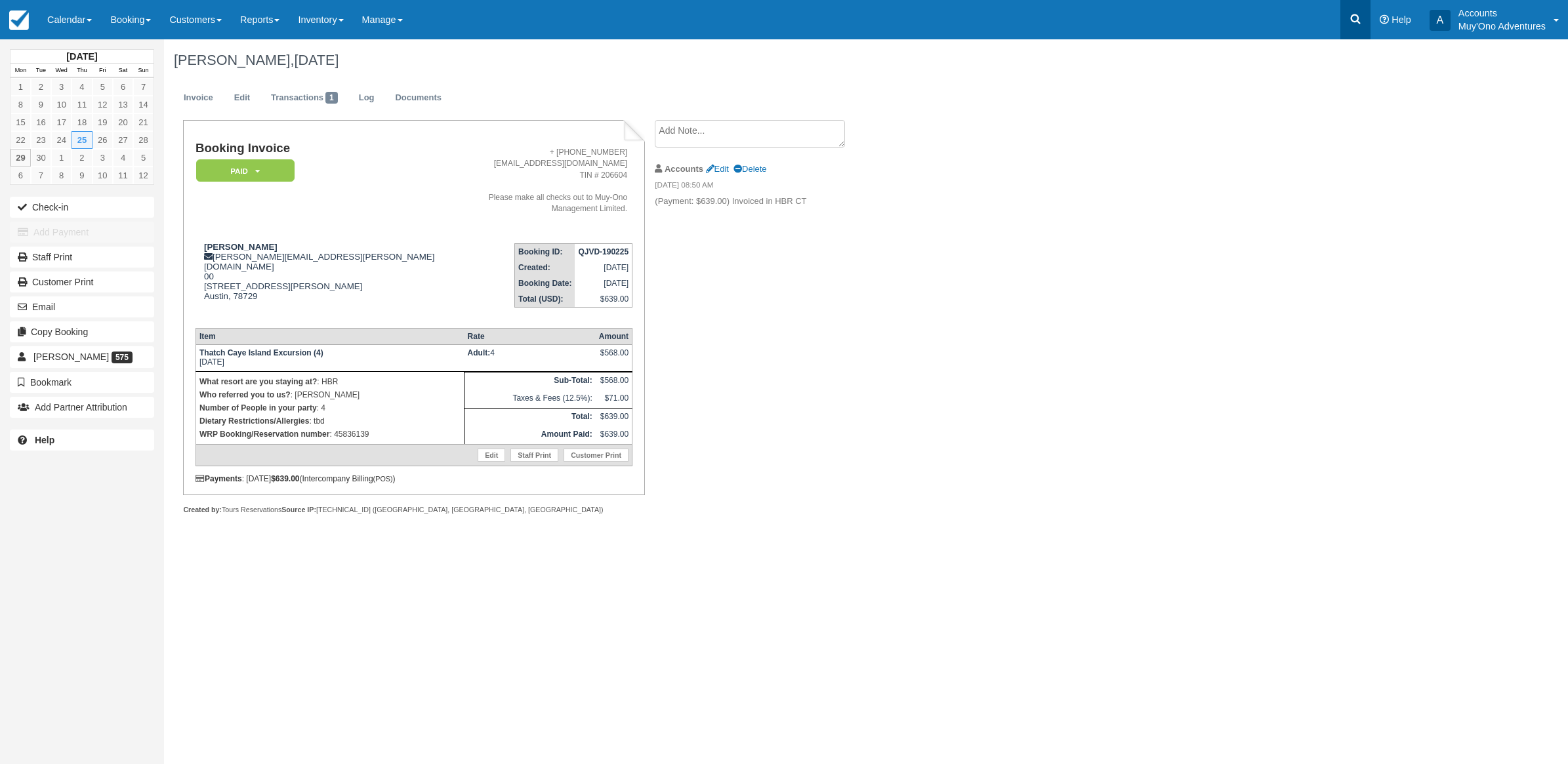
click at [1359, 14] on icon at bounding box center [1355, 19] width 13 height 13
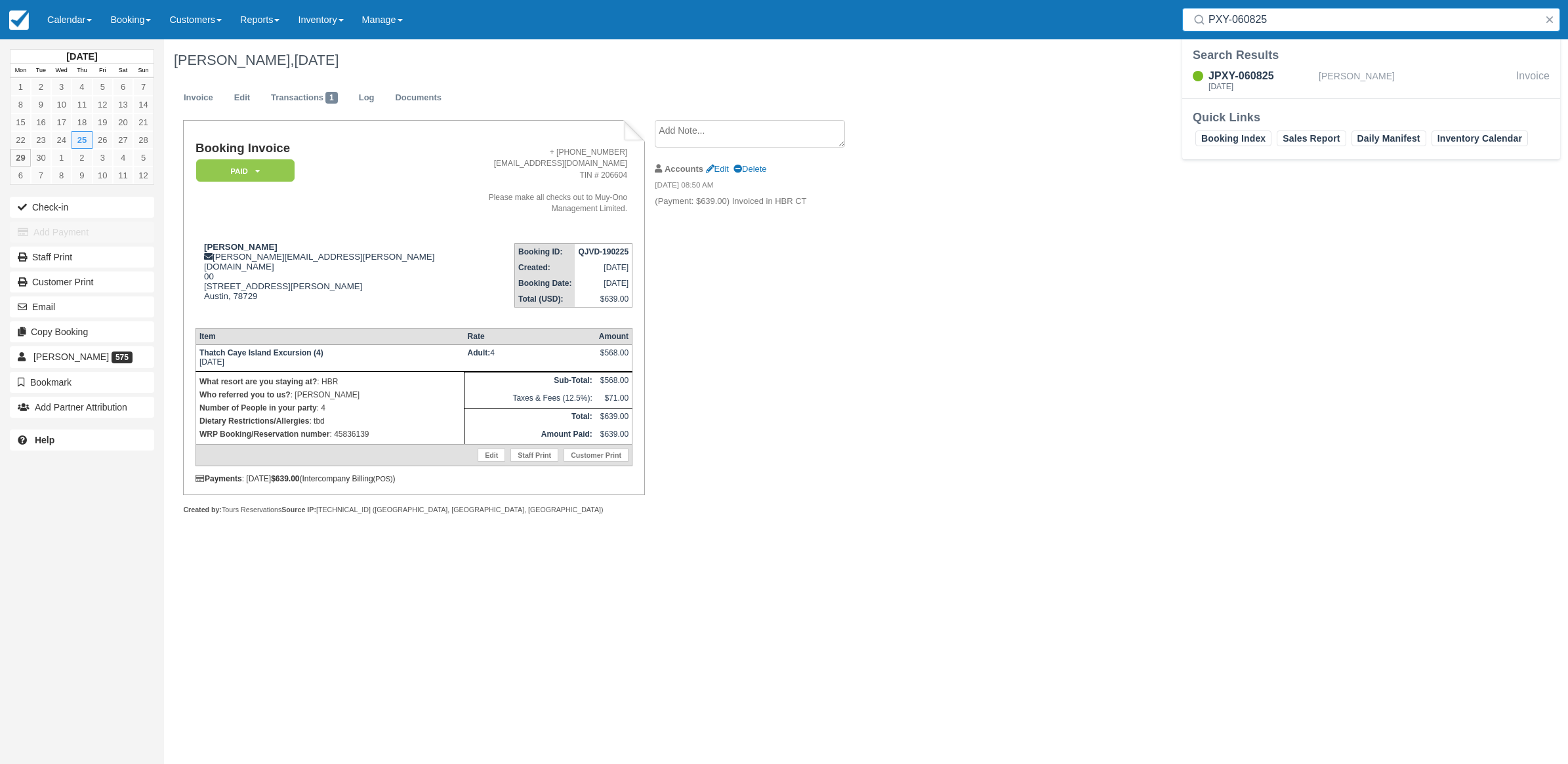
drag, startPoint x: 1343, startPoint y: 15, endPoint x: 1143, endPoint y: 36, distance: 201.1
click at [1143, 36] on div "Menu Calendar Customer Inventory Month Week Day Booking Daily Manifest Daily Li…" at bounding box center [784, 19] width 1568 height 39
drag, startPoint x: 1293, startPoint y: 18, endPoint x: 569, endPoint y: 21, distance: 724.0
click at [569, 21] on div "Menu Calendar Customer Inventory Month Week Day Booking Daily Manifest Daily Li…" at bounding box center [784, 19] width 1568 height 39
paste input "45415264"
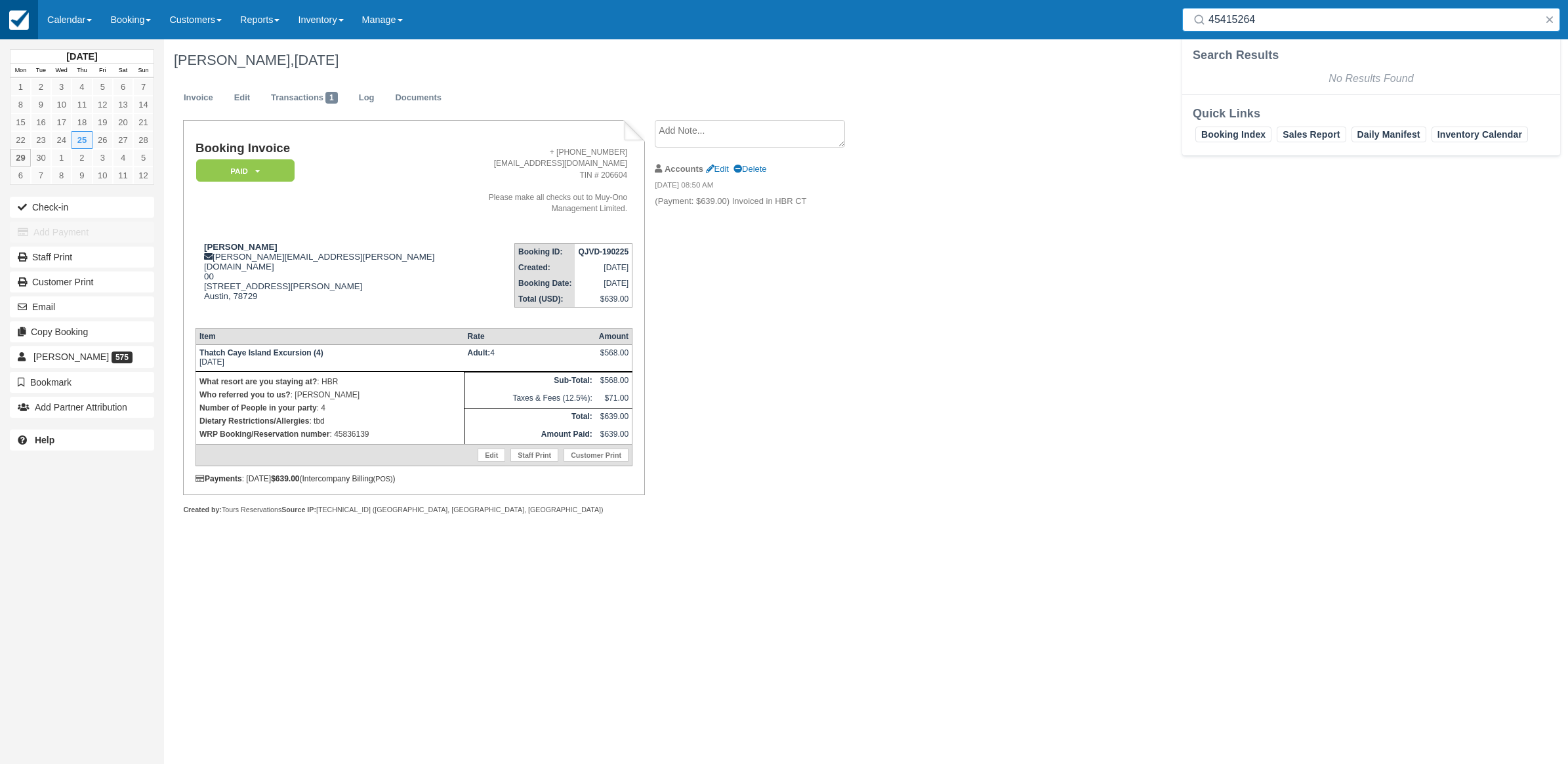
type input "45415264"
click at [31, 33] on link at bounding box center [19, 19] width 38 height 39
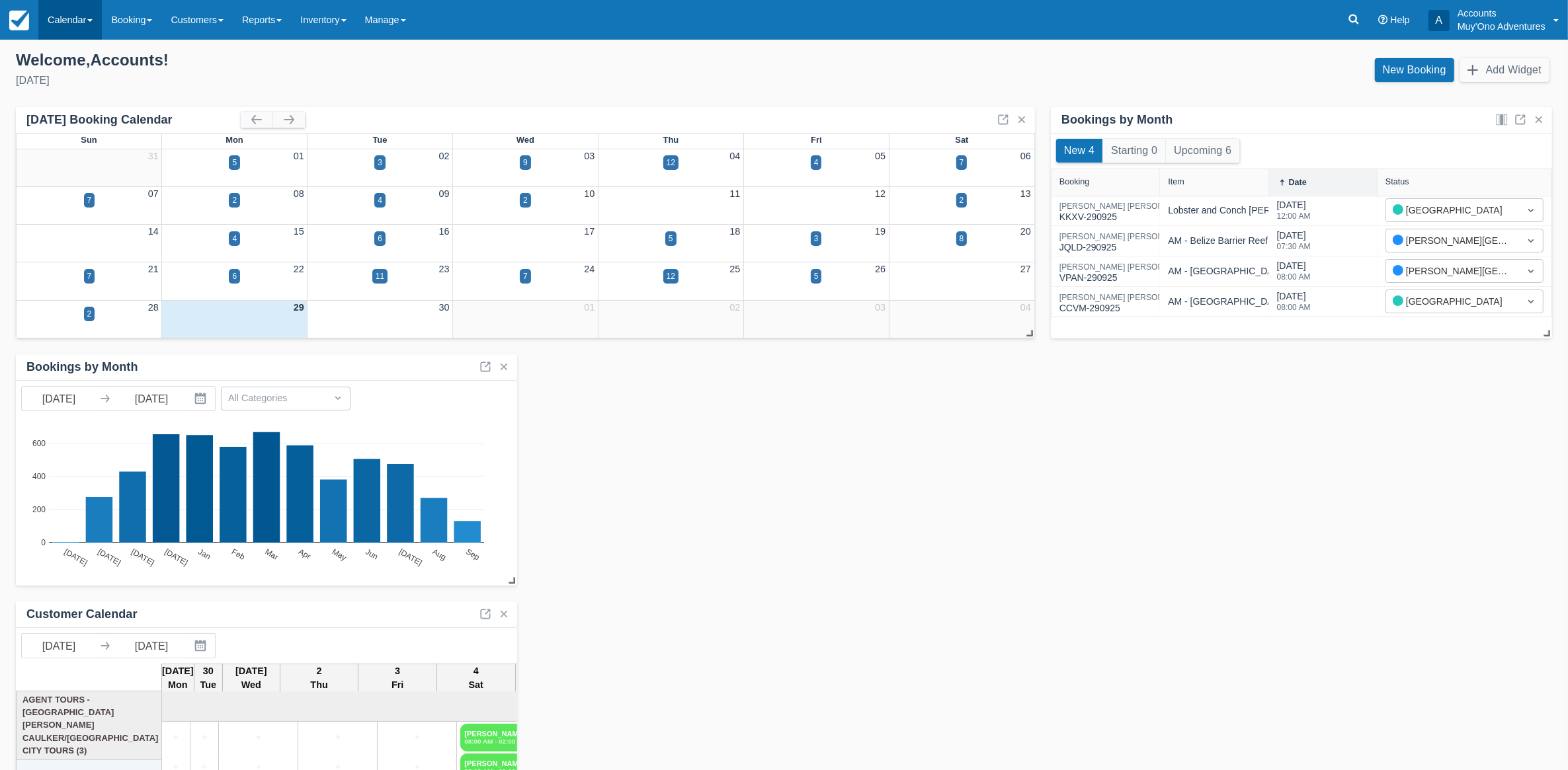
click at [81, 32] on link "Calendar" at bounding box center [70, 19] width 63 height 40
click at [65, 114] on link "Month" at bounding box center [91, 125] width 104 height 28
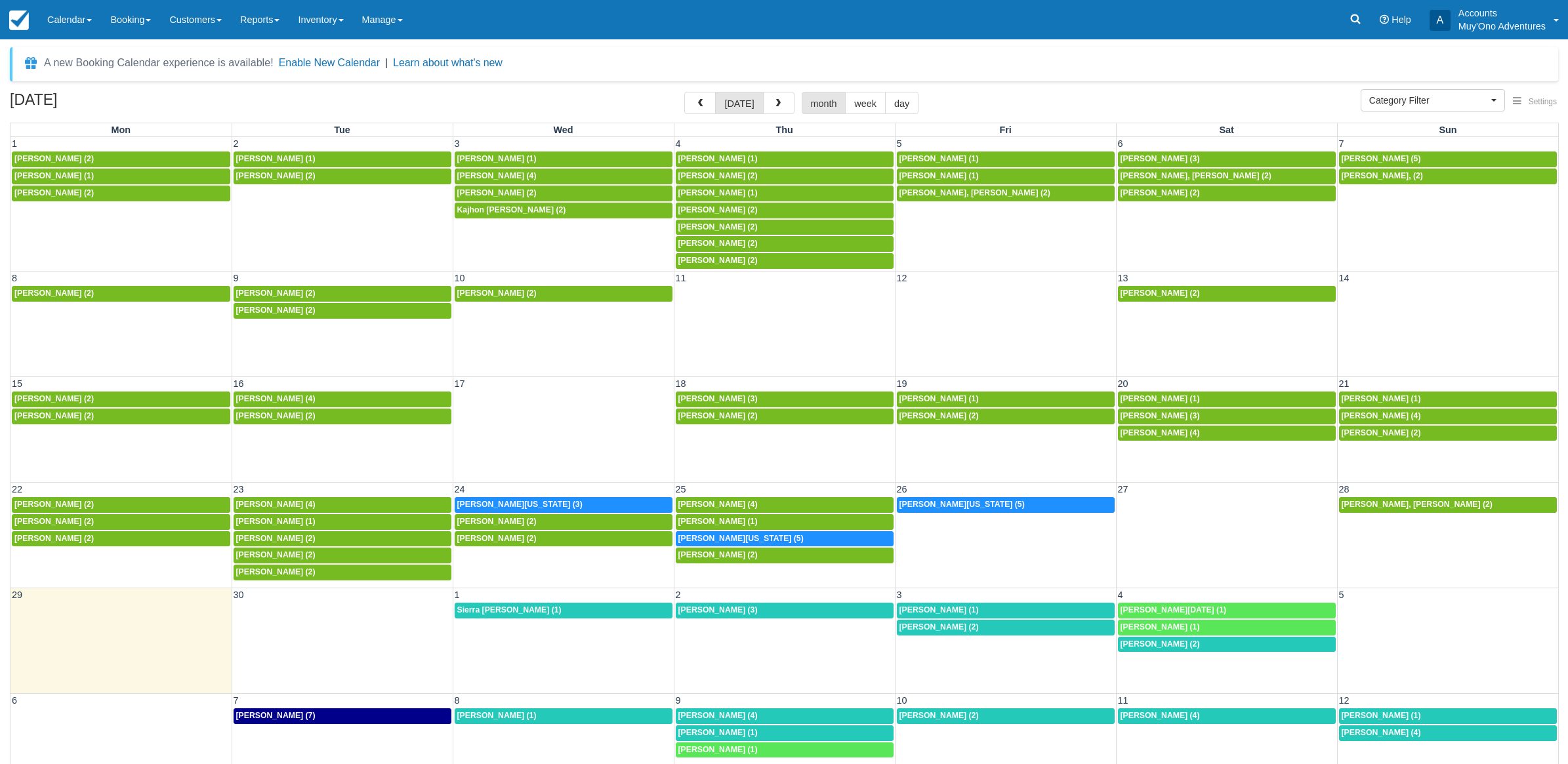
select select
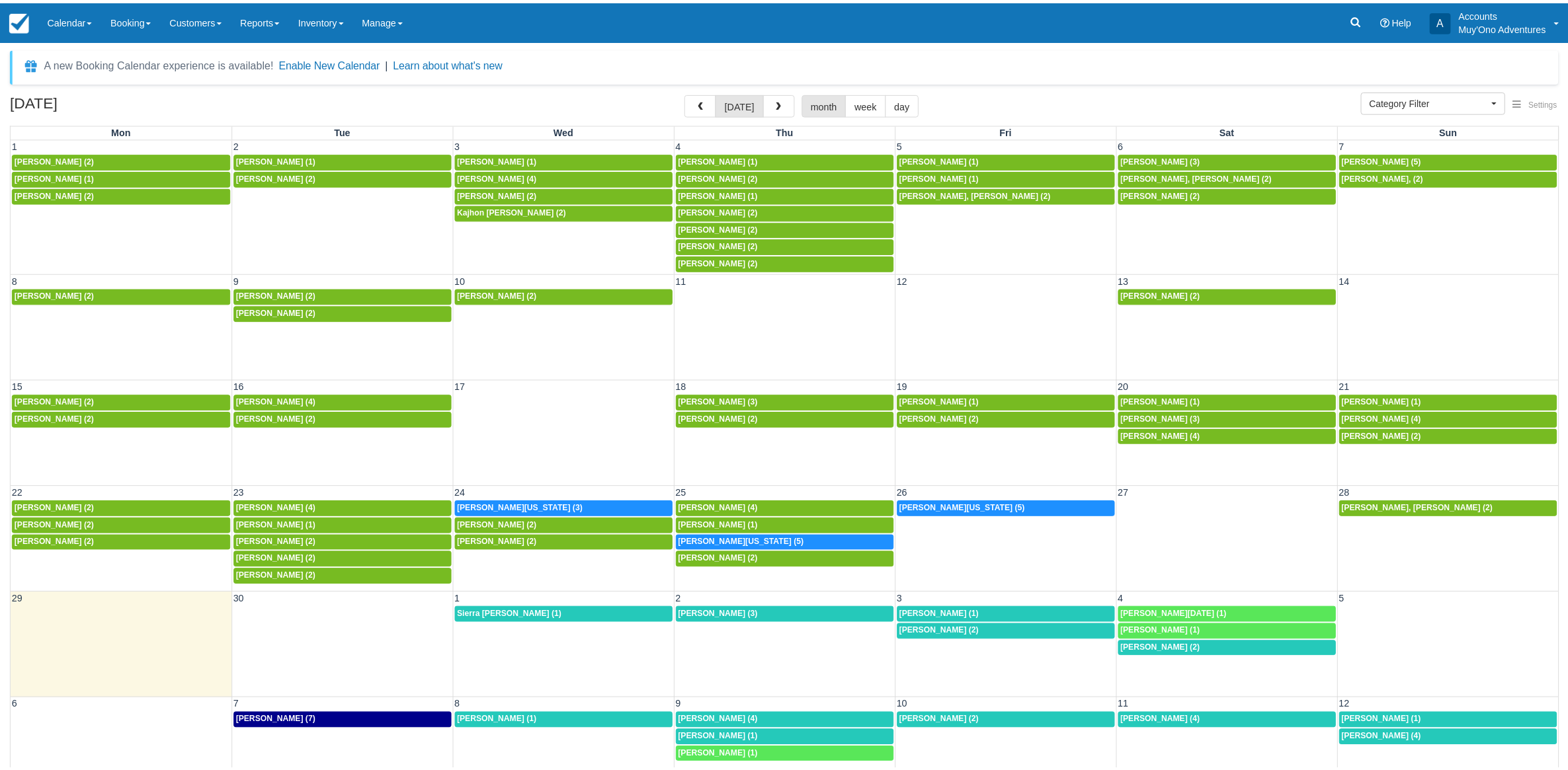
scroll to position [42, 0]
